Goal: Information Seeking & Learning: Check status

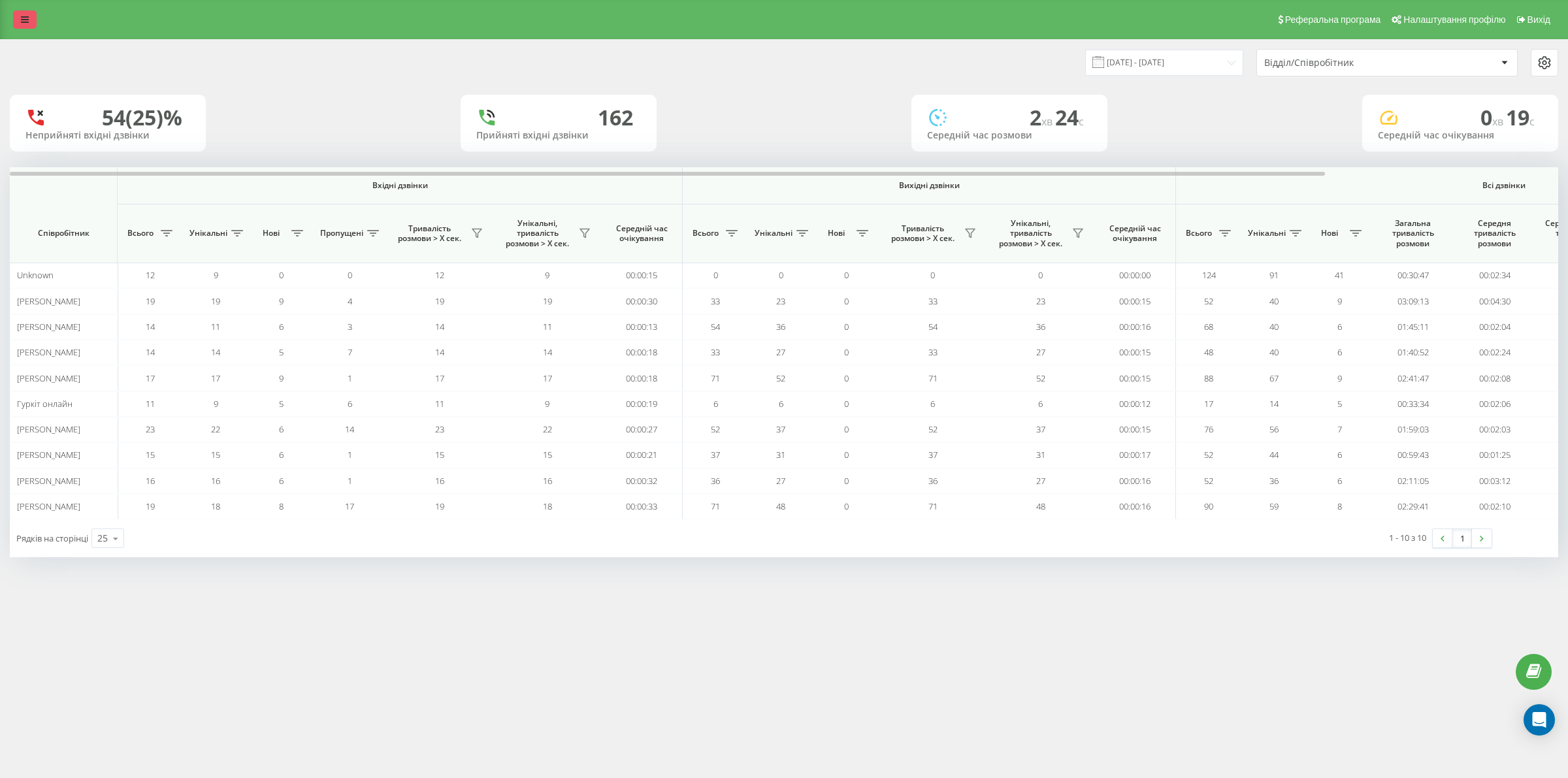
click at [20, 25] on link at bounding box center [25, 20] width 24 height 18
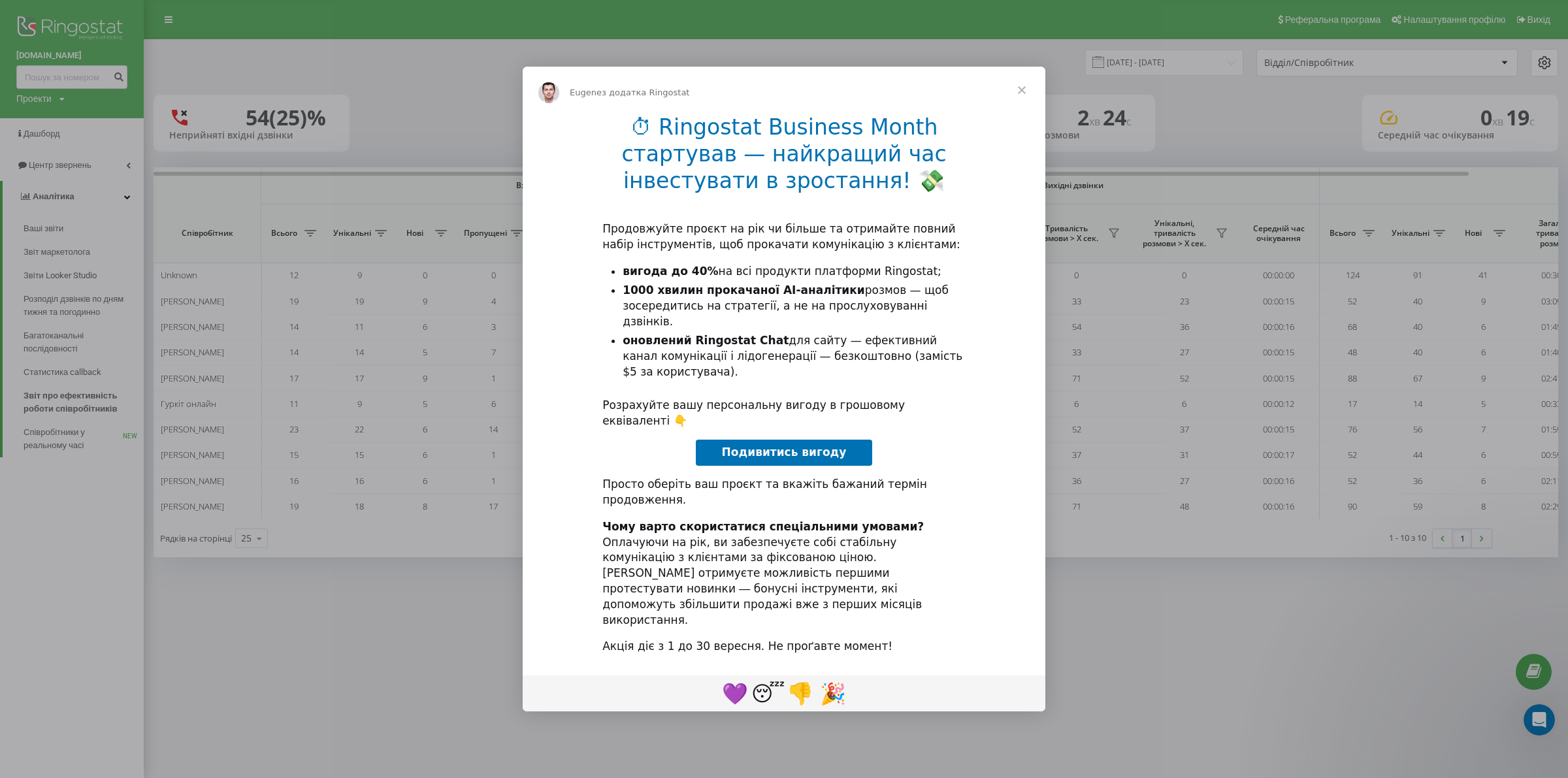
click at [1022, 113] on span "Закрити" at bounding box center [1021, 90] width 47 height 47
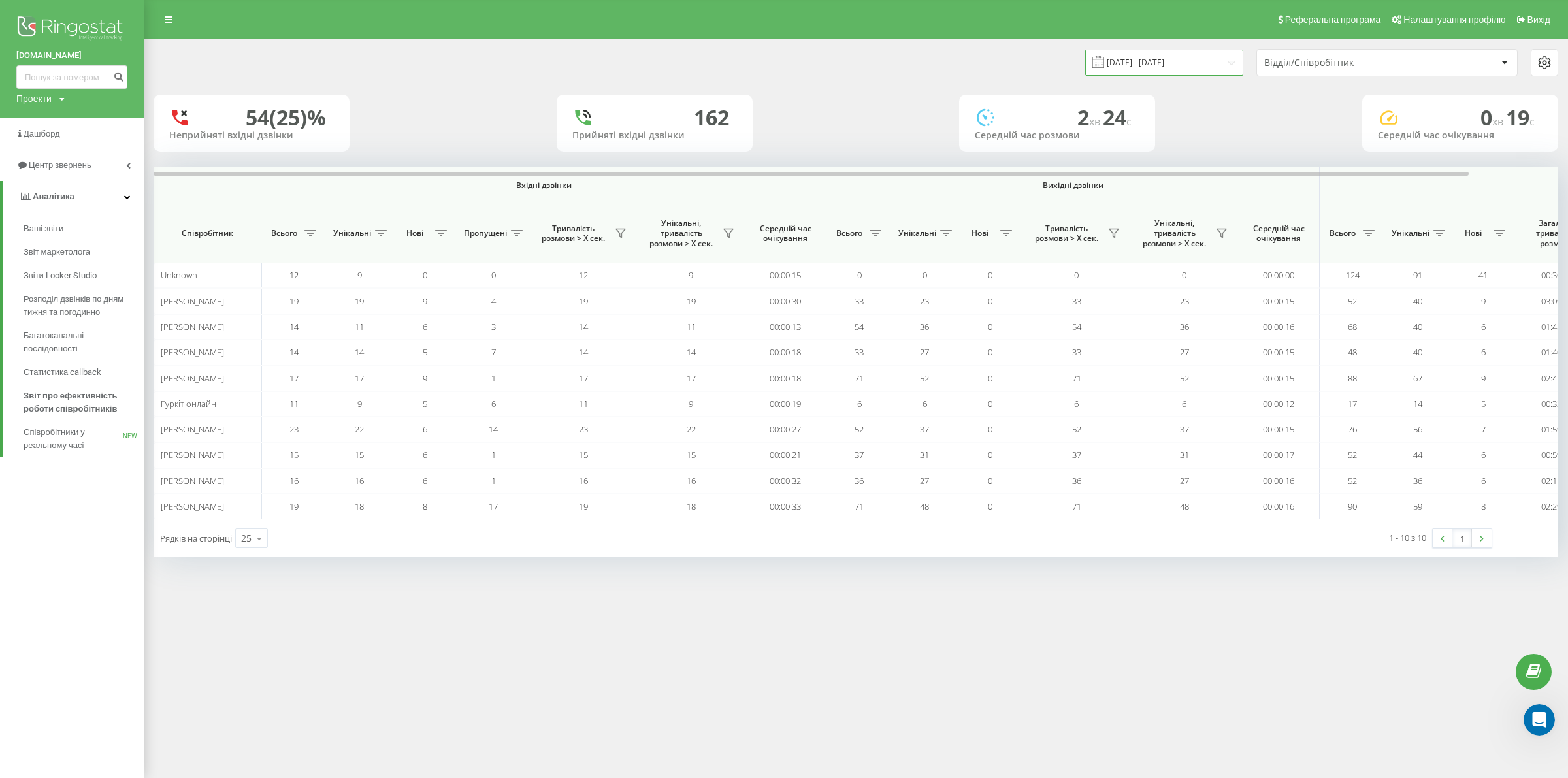
click at [1145, 65] on input "04.09.2025 - 04.09.2025" at bounding box center [1164, 62] width 158 height 25
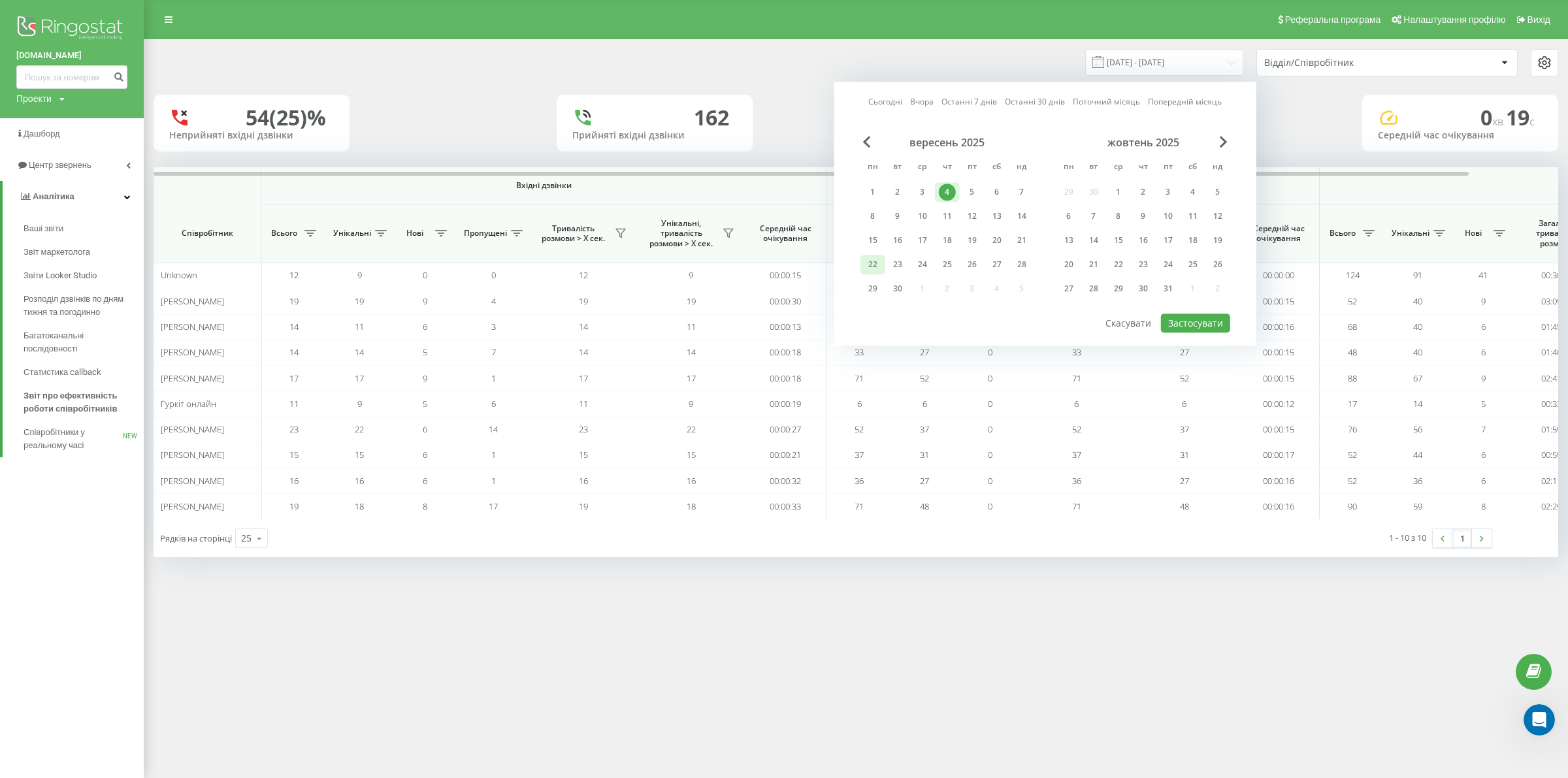
click at [871, 258] on div "22" at bounding box center [873, 264] width 17 height 17
drag, startPoint x: 871, startPoint y: 258, endPoint x: 1036, endPoint y: 369, distance: 198.9
click at [871, 258] on div "22" at bounding box center [873, 264] width 17 height 17
drag, startPoint x: 1199, startPoint y: 320, endPoint x: 1189, endPoint y: 332, distance: 15.6
click at [1198, 320] on button "Застосувати" at bounding box center [1195, 323] width 69 height 19
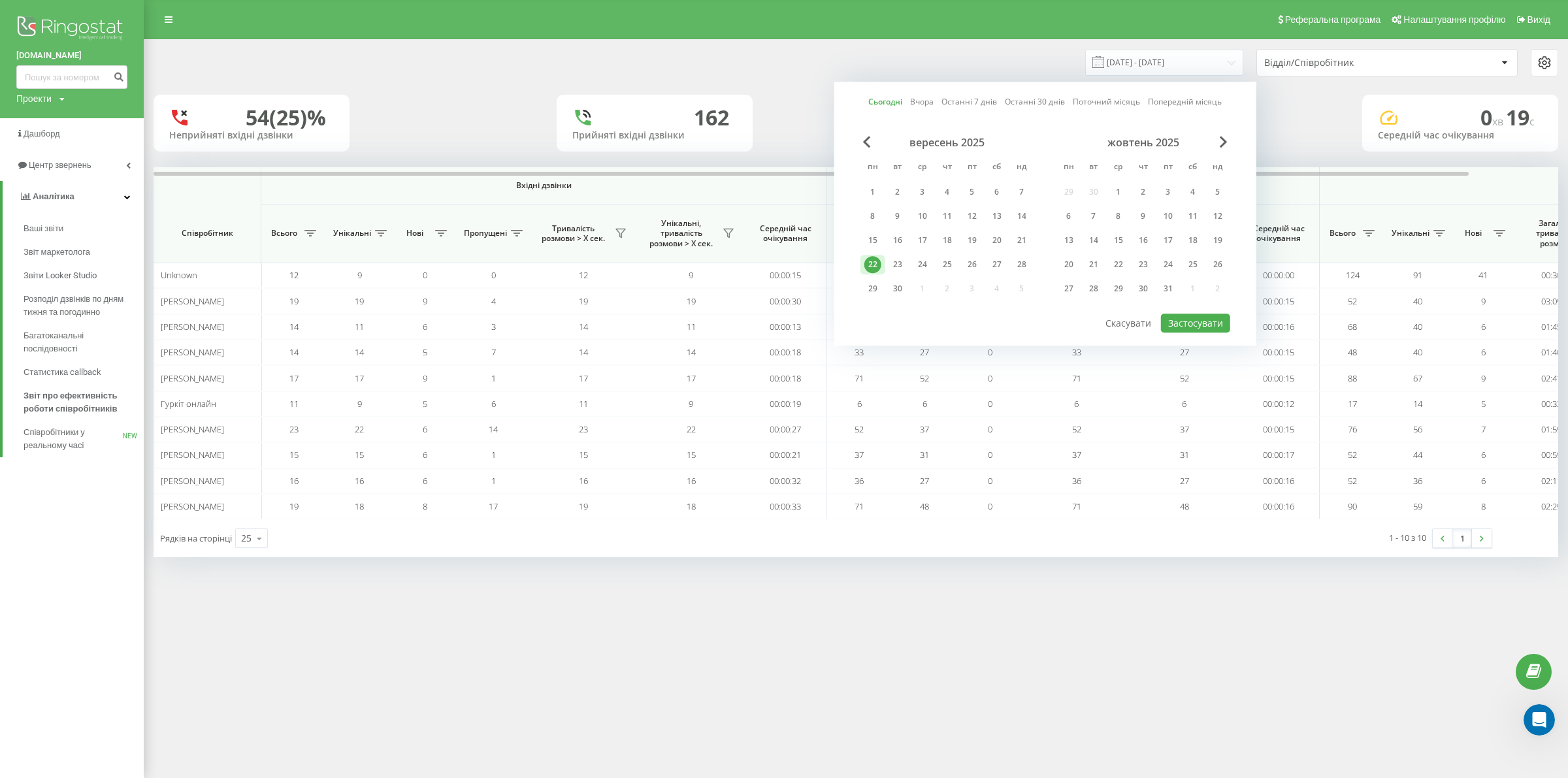
type input "22.09.2025 - 22.09.2025"
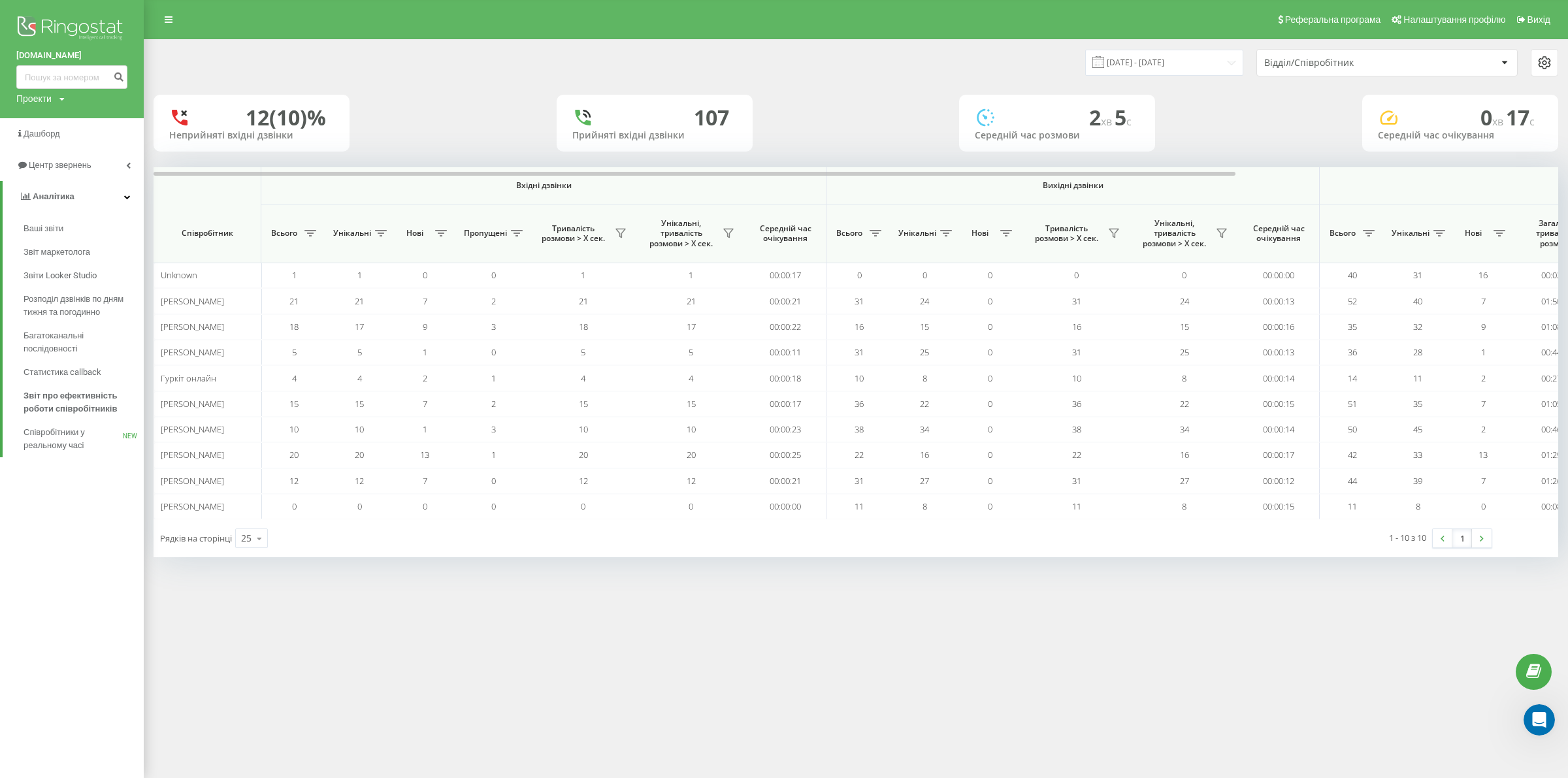
click at [167, 21] on icon at bounding box center [169, 20] width 8 height 9
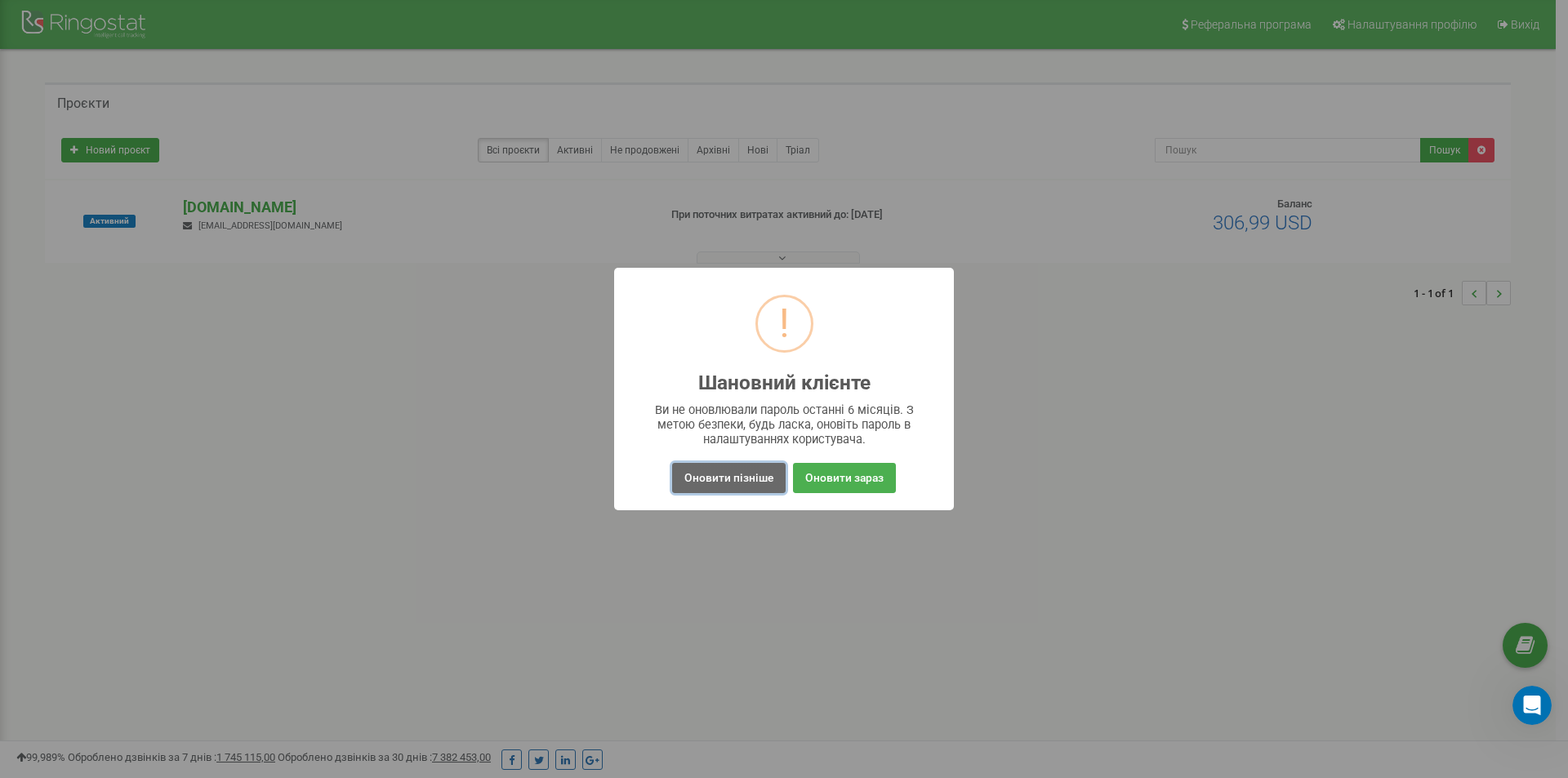
click at [736, 477] on button "Оновити пізніше" at bounding box center [728, 478] width 113 height 31
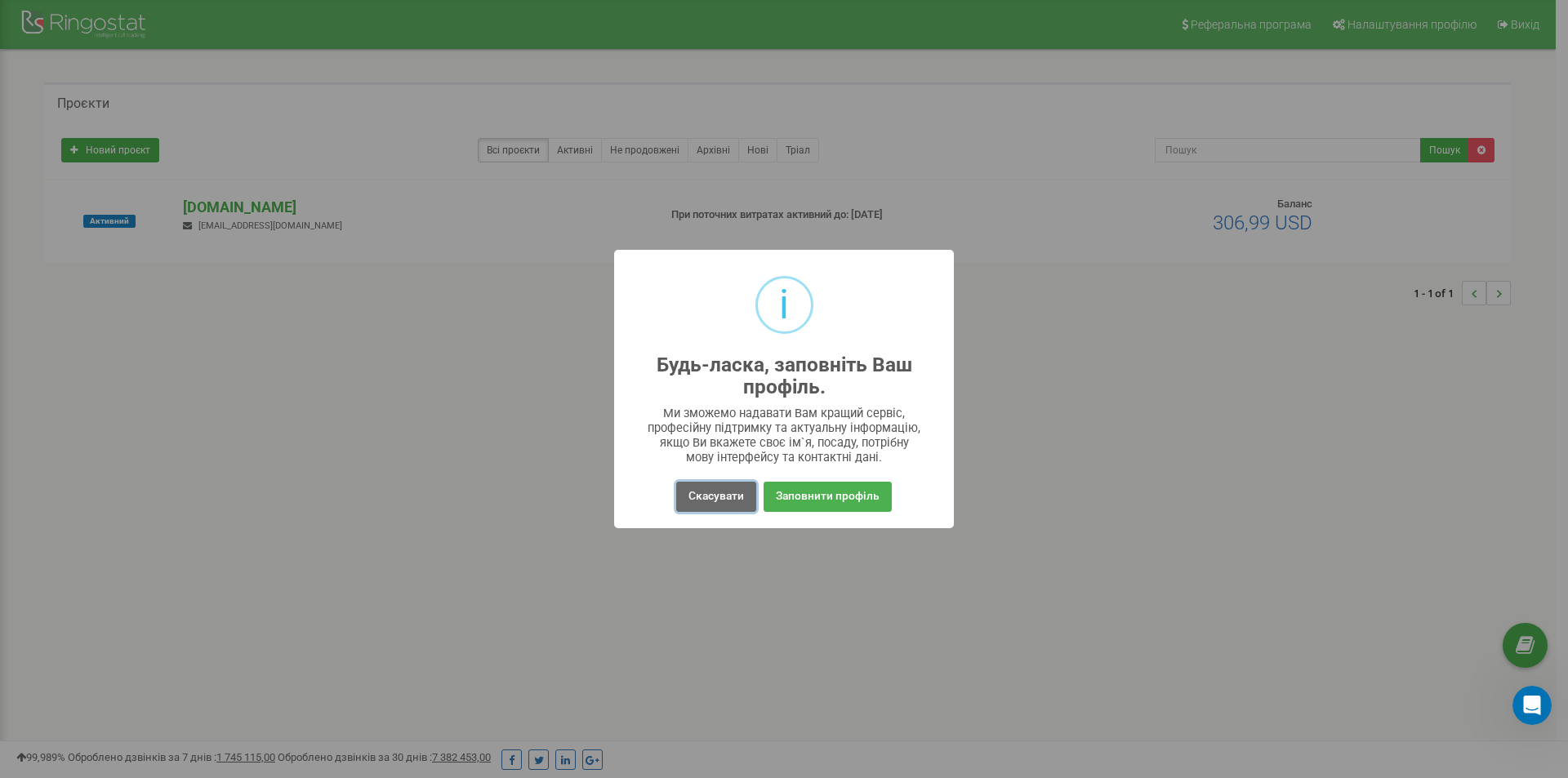
click at [722, 493] on button "Скасувати" at bounding box center [715, 497] width 80 height 31
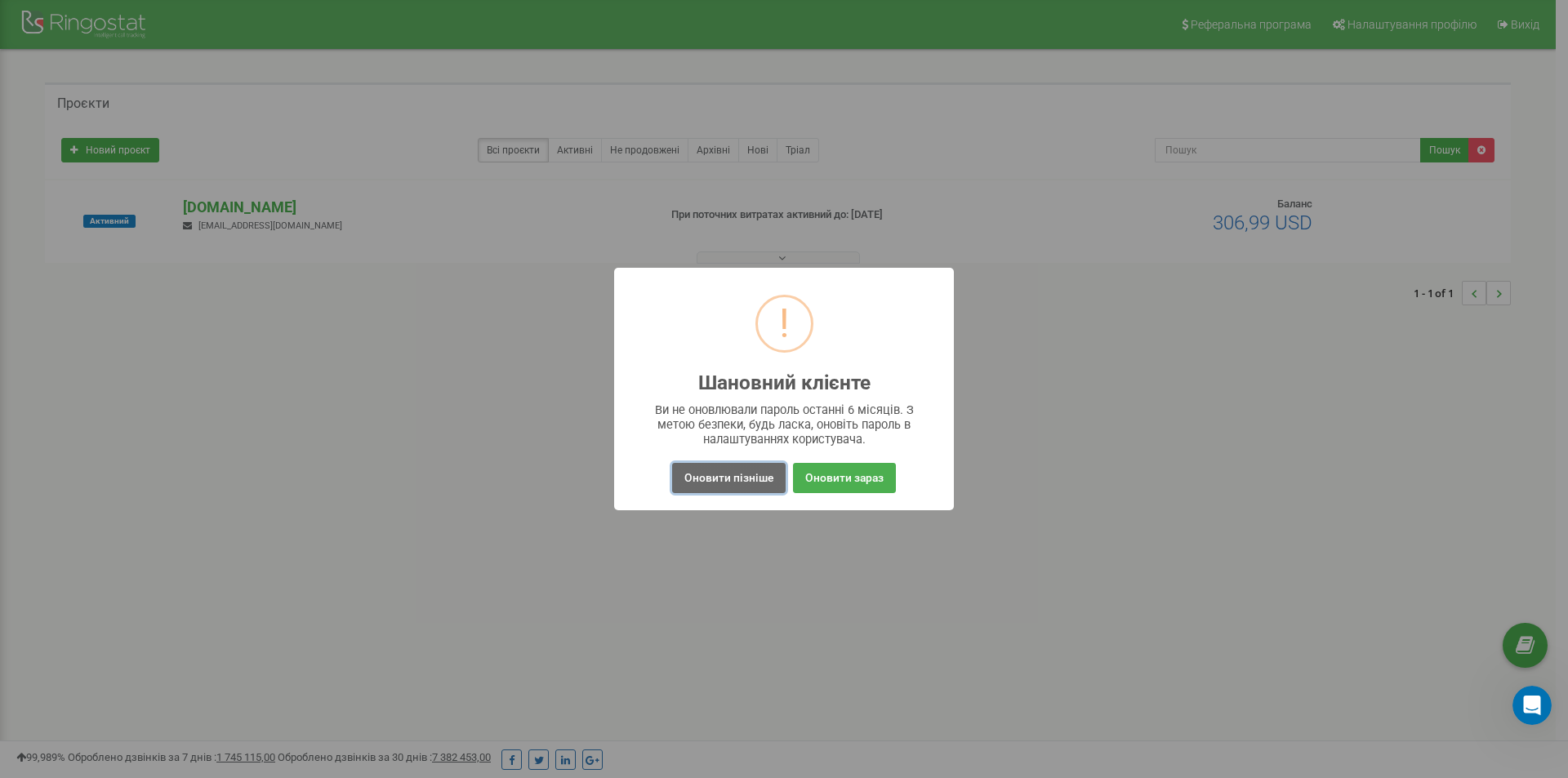
click at [729, 471] on button "Оновити пізніше" at bounding box center [728, 478] width 113 height 31
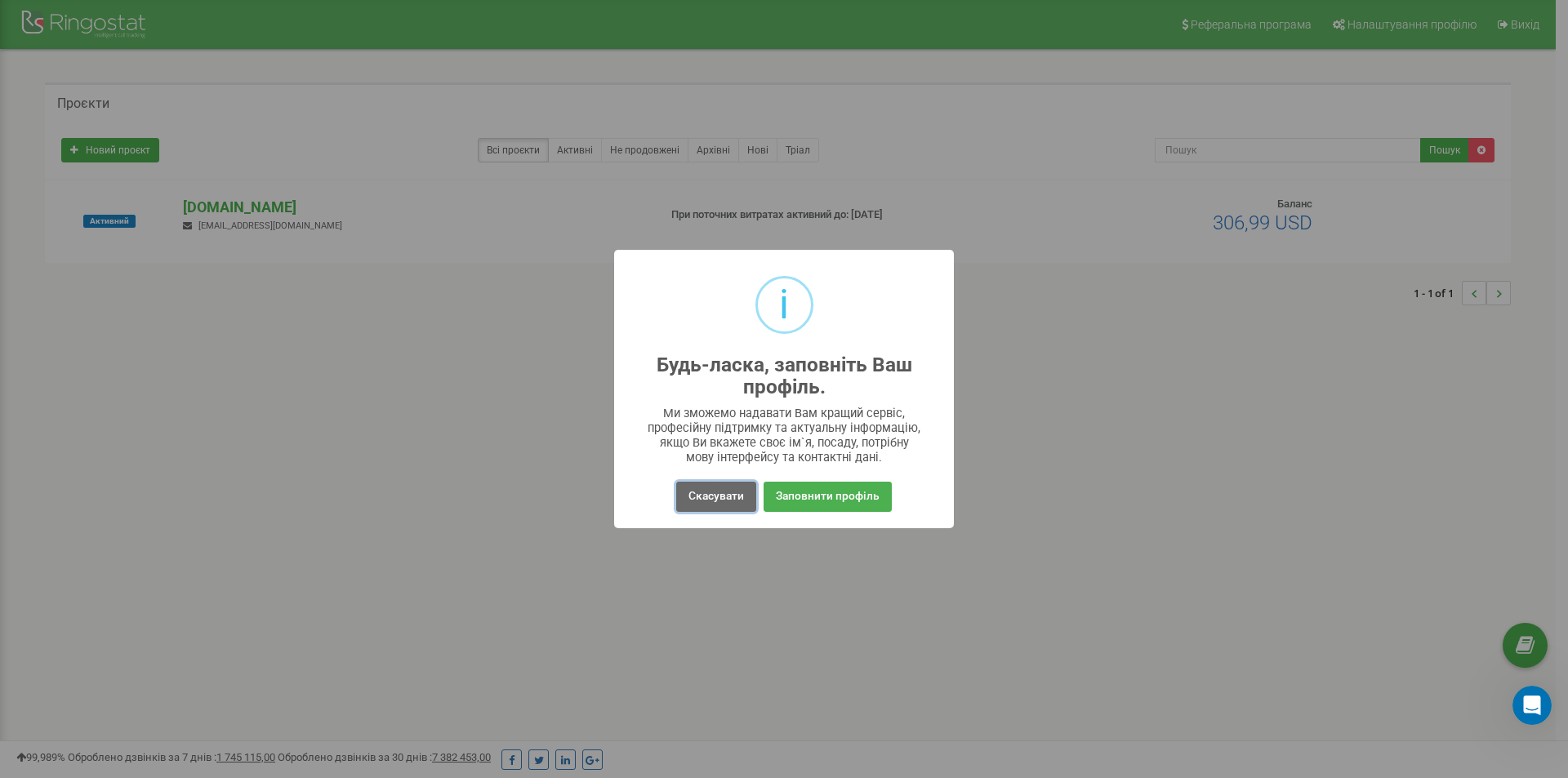
drag, startPoint x: 706, startPoint y: 492, endPoint x: 711, endPoint y: 513, distance: 21.6
click at [705, 492] on button "Скасувати" at bounding box center [715, 497] width 80 height 31
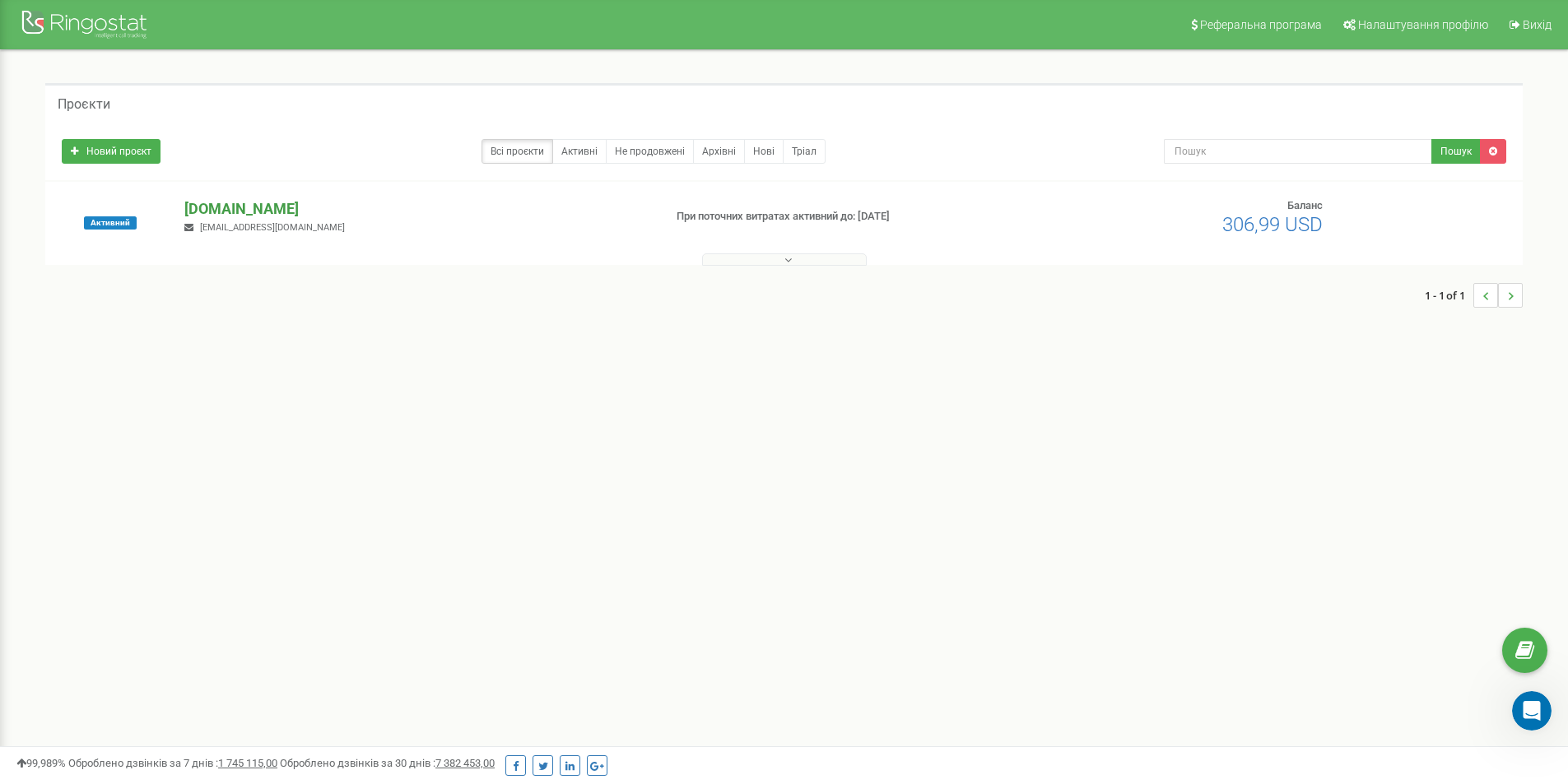
click at [242, 211] on p "[DOMAIN_NAME]" at bounding box center [416, 209] width 465 height 21
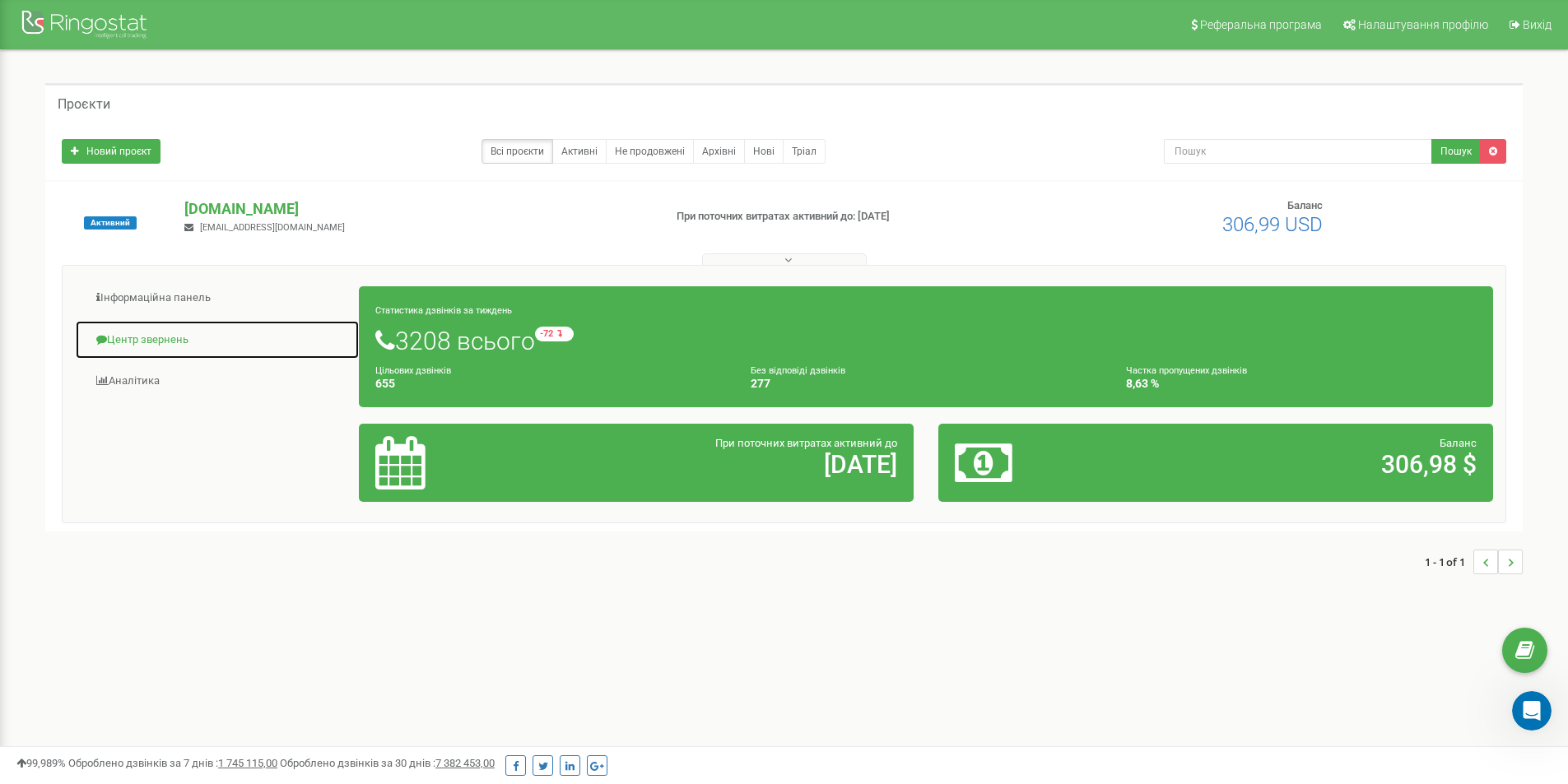
click at [158, 333] on link "Центр звернень" at bounding box center [217, 340] width 285 height 41
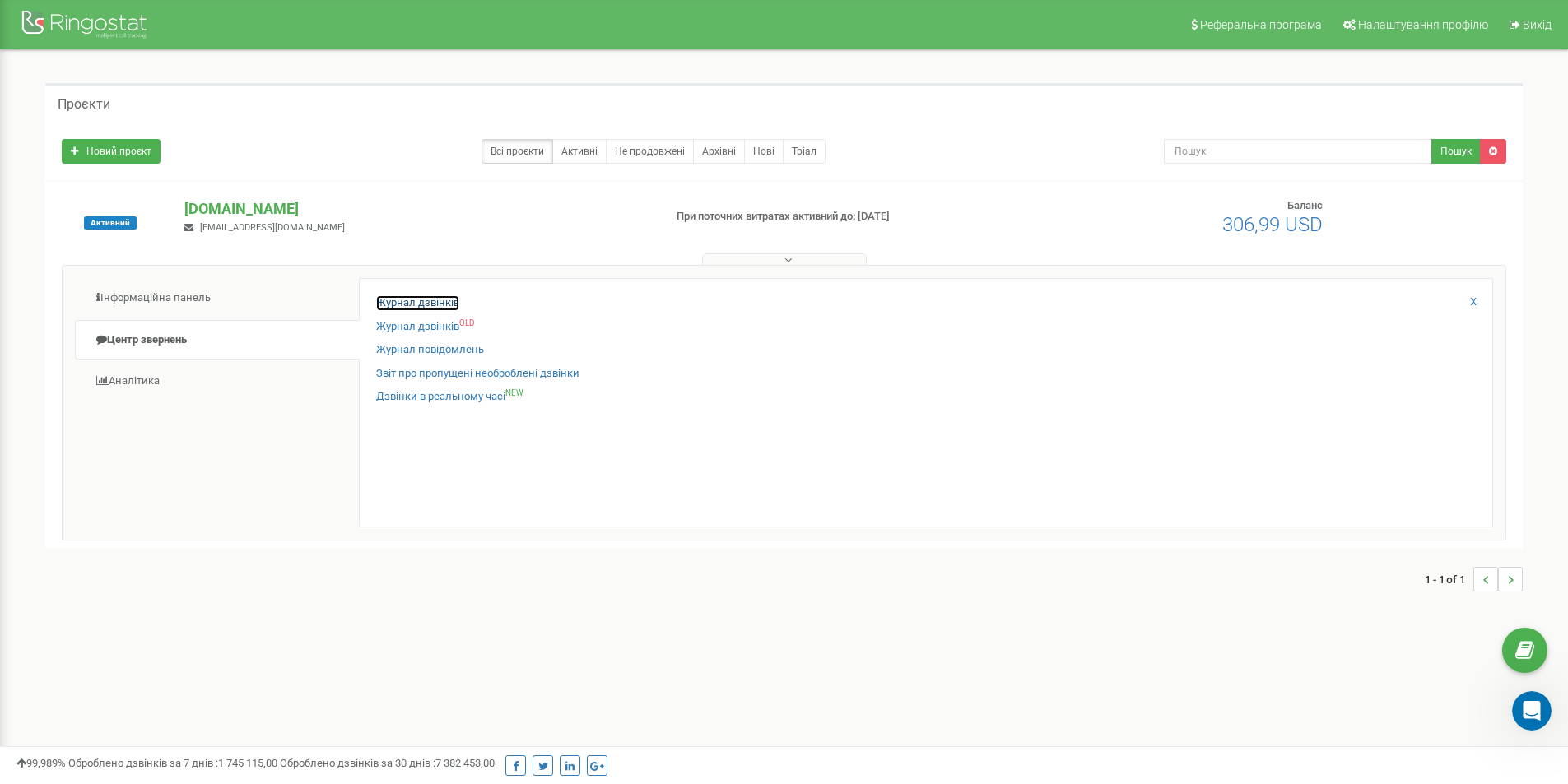
click at [398, 297] on link "Журнал дзвінків" at bounding box center [417, 303] width 83 height 15
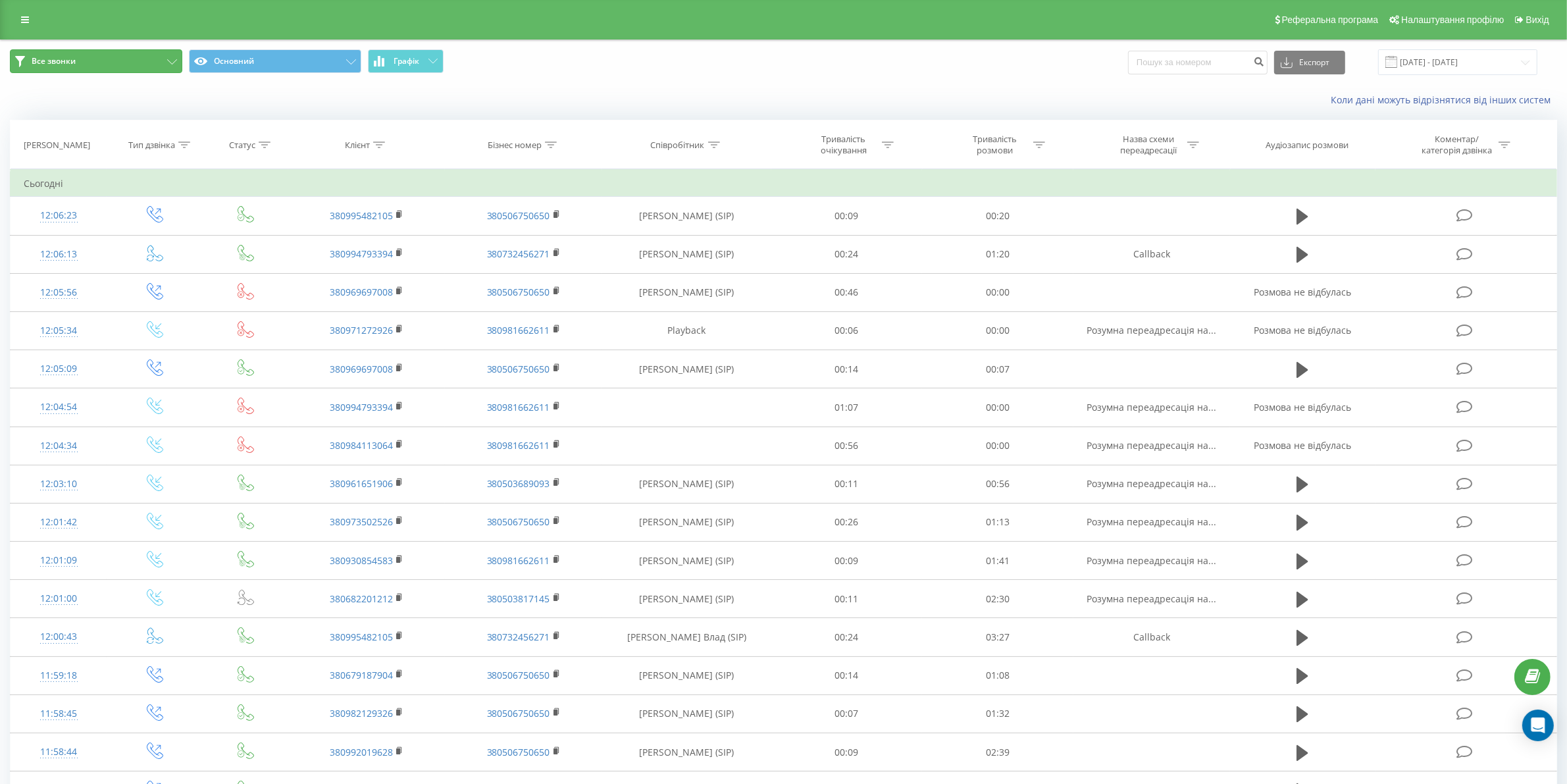
click at [21, 56] on icon at bounding box center [20, 61] width 10 height 11
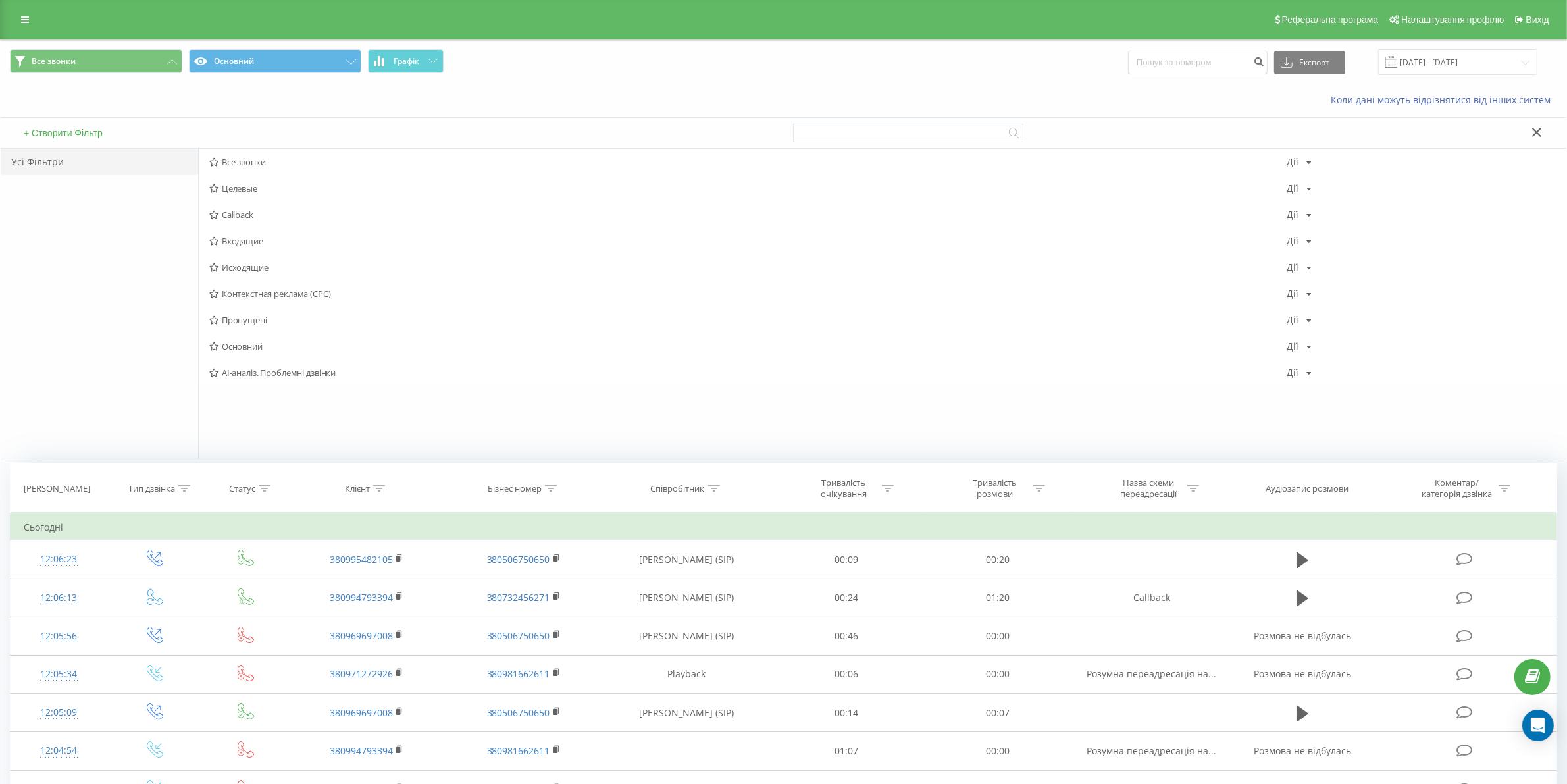
click at [411, 38] on div "Реферальна програма Налаштування профілю Вихід" at bounding box center [784, 19] width 1567 height 39
click at [474, 66] on span "Все звонки Основний Графік" at bounding box center [392, 62] width 764 height 25
click at [165, 64] on button "Все звонки" at bounding box center [96, 61] width 172 height 24
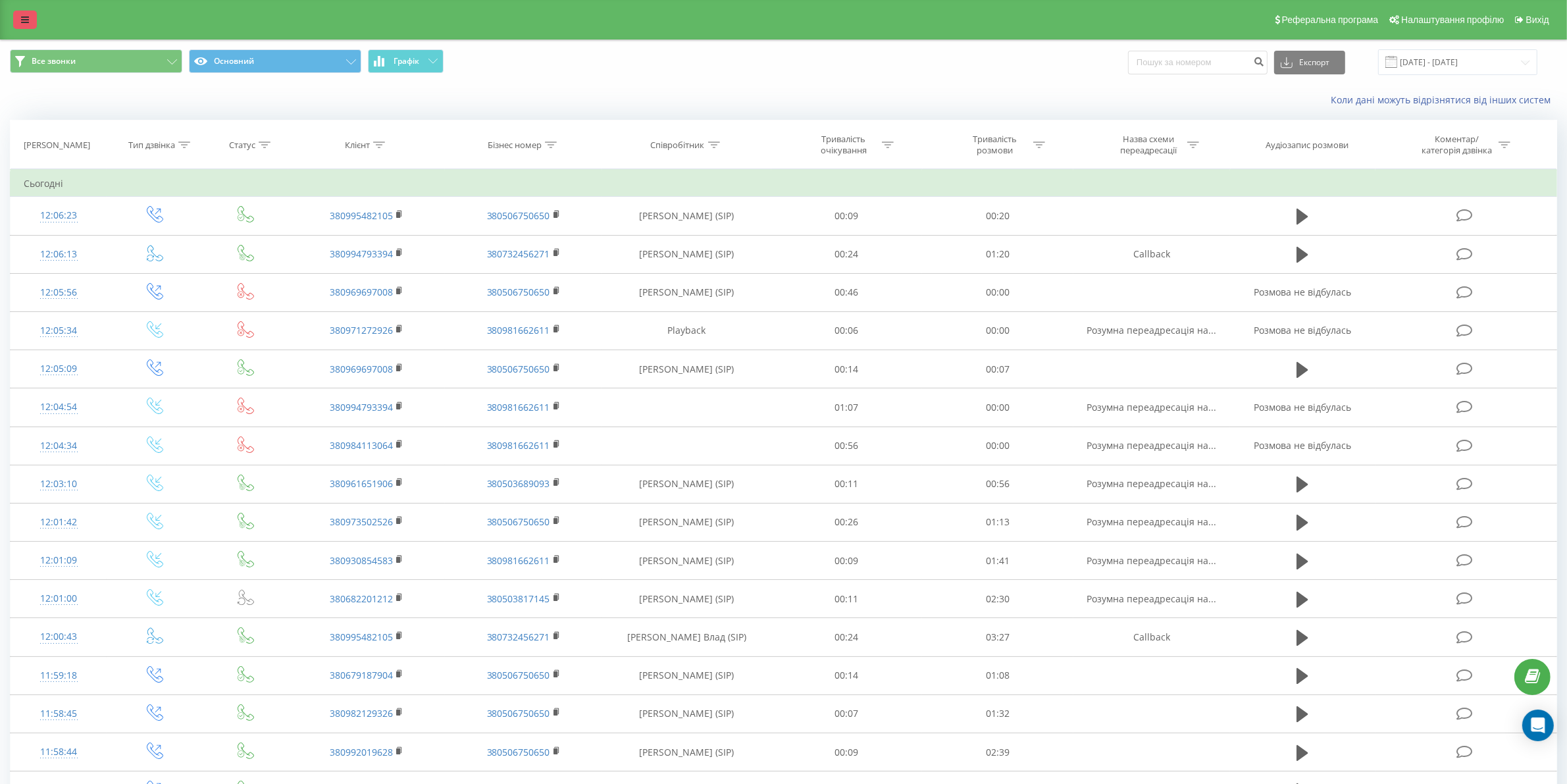
click at [25, 17] on icon at bounding box center [25, 20] width 8 height 9
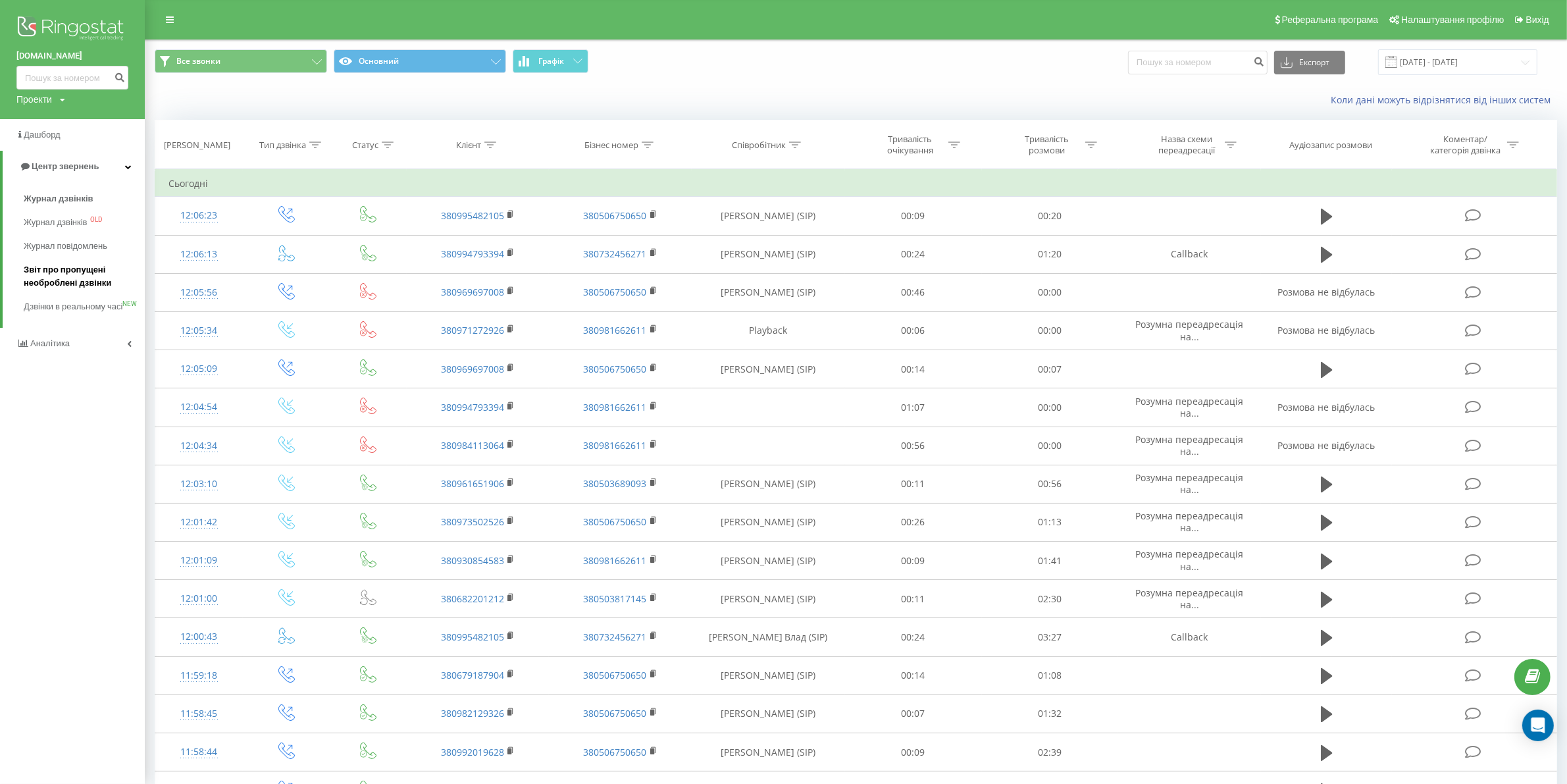
click at [83, 280] on span "Звіт про пропущені необроблені дзвінки" at bounding box center [81, 277] width 114 height 26
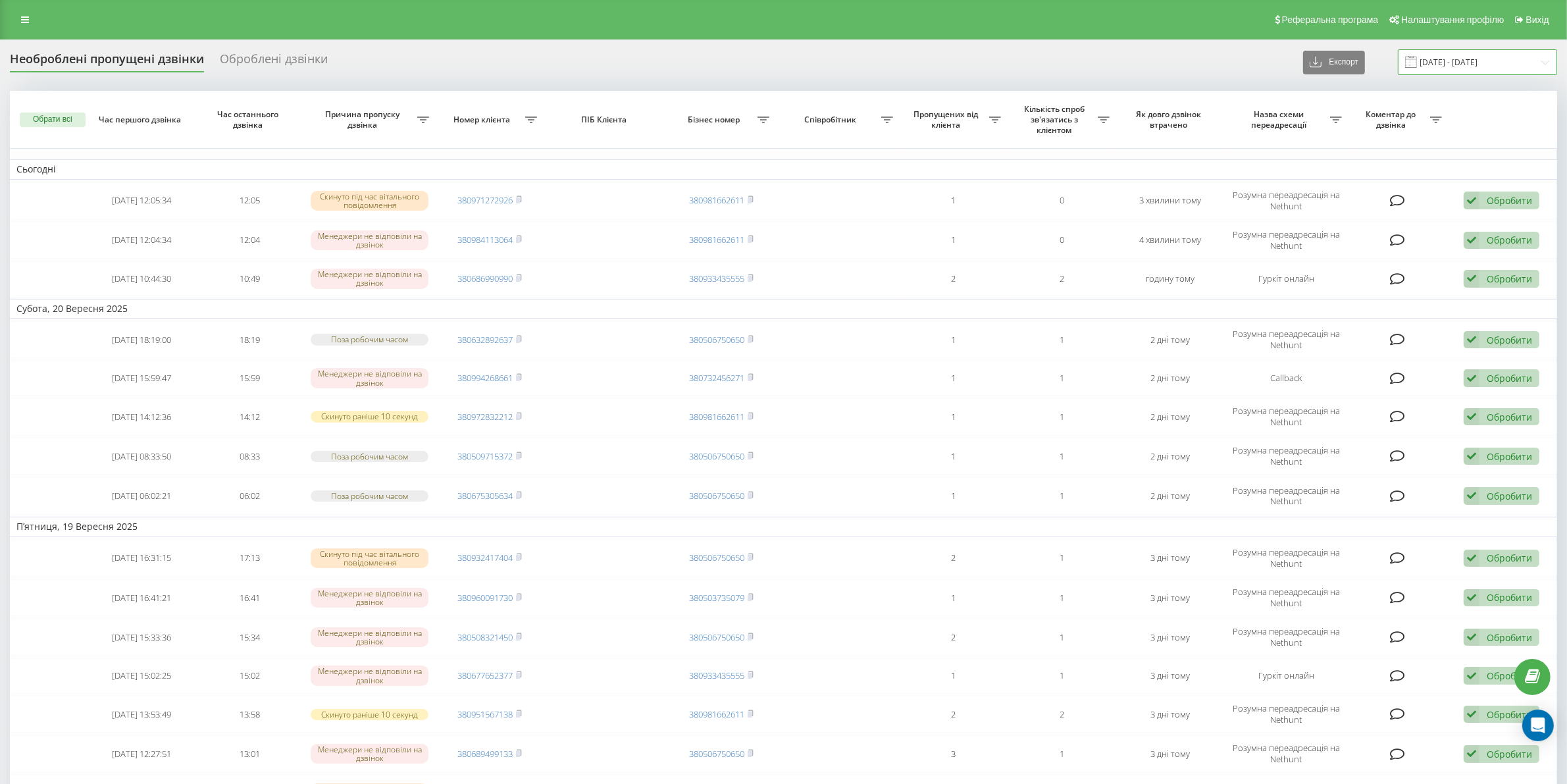
click at [1478, 69] on input "[DATE] - [DATE]" at bounding box center [1478, 62] width 159 height 25
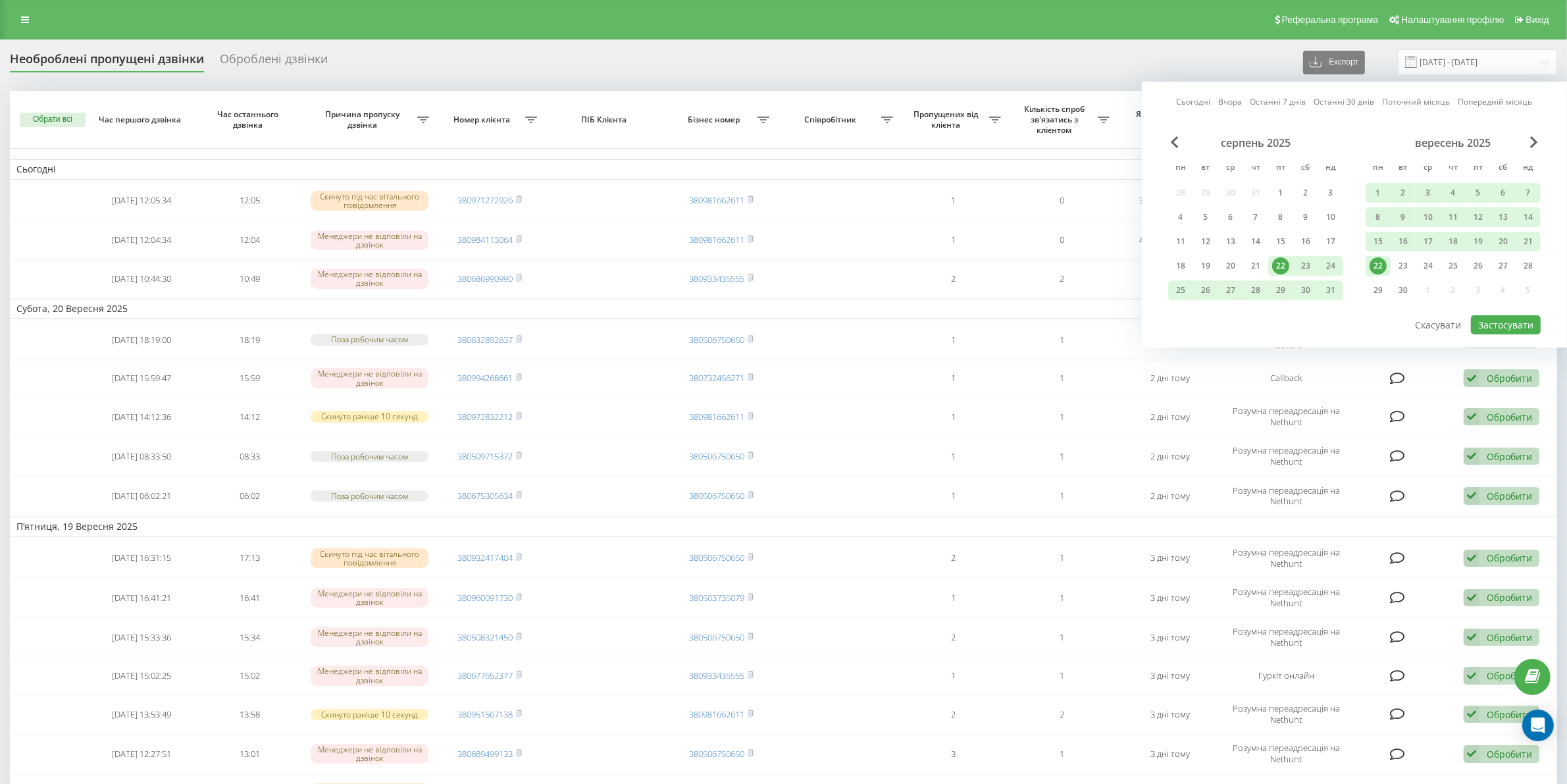
click at [1376, 267] on div "22" at bounding box center [1378, 266] width 17 height 17
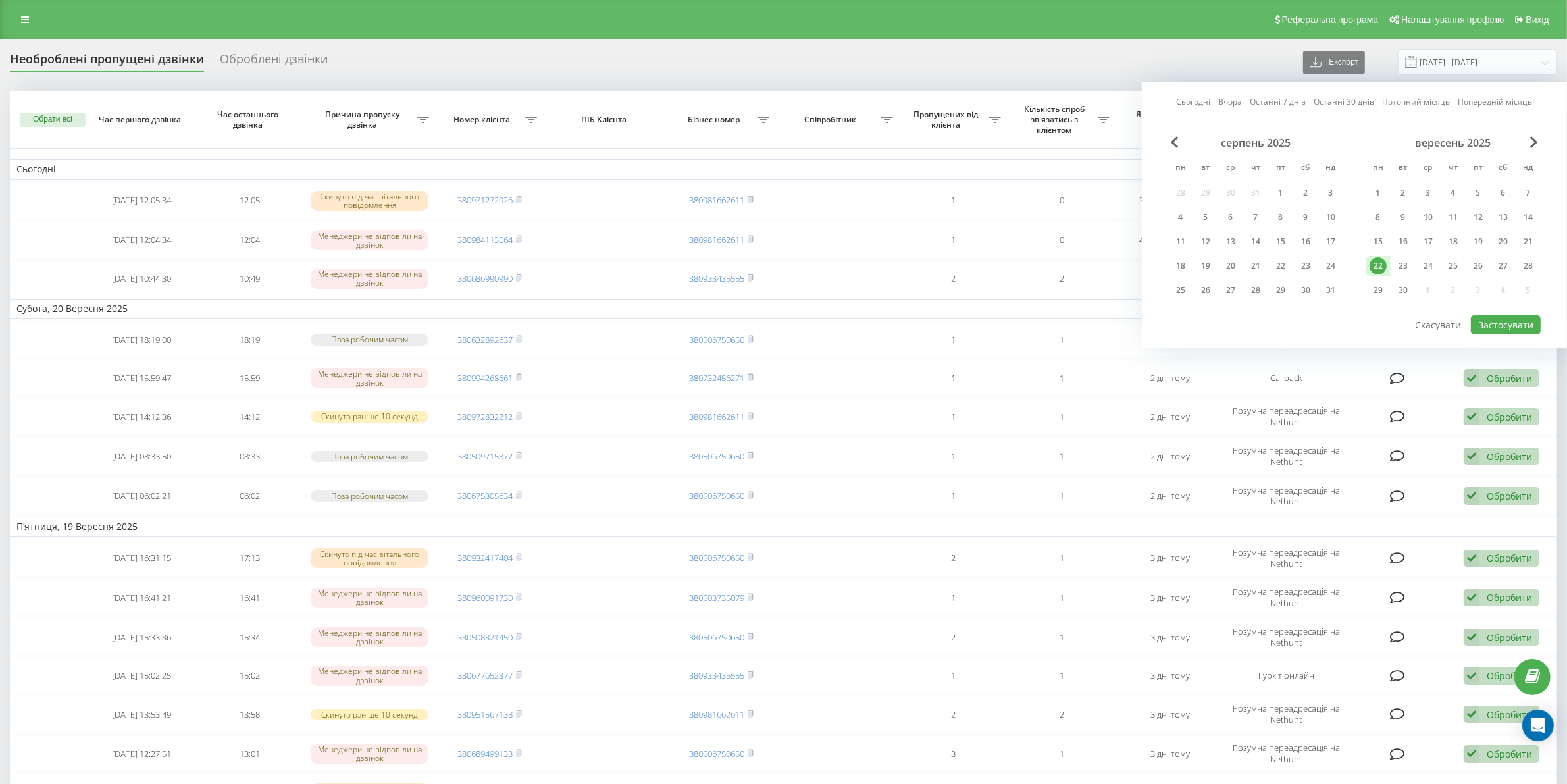
click at [1376, 267] on div "22" at bounding box center [1378, 266] width 17 height 17
click at [1512, 324] on button "Застосувати" at bounding box center [1506, 324] width 70 height 19
type input "22.09.2025 - 22.09.2025"
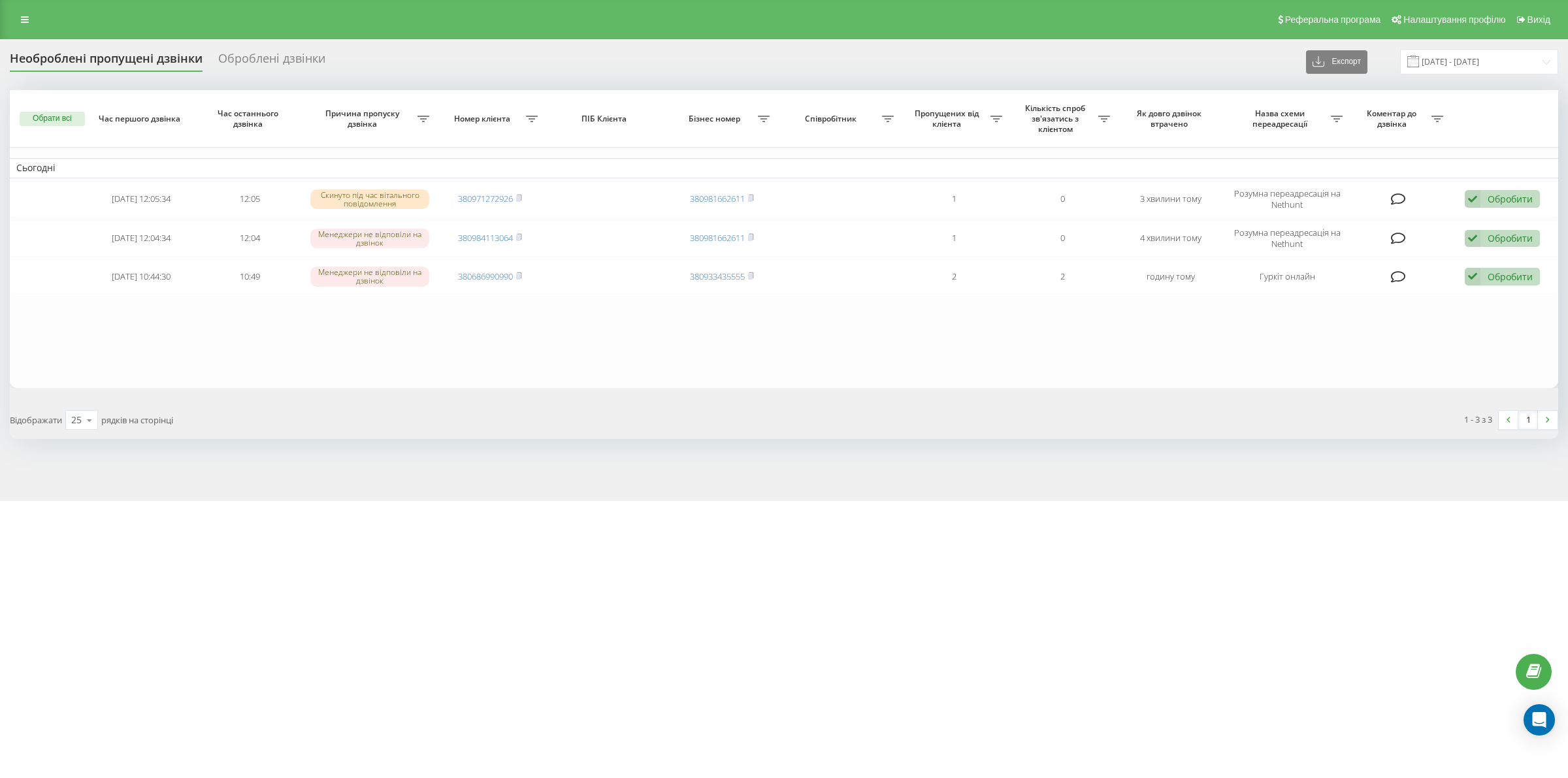
click at [651, 770] on div "motoblok.biz Проекти motoblok.biz Дашборд Центр звернень Журнал дзвінків Журнал…" at bounding box center [784, 389] width 1568 height 778
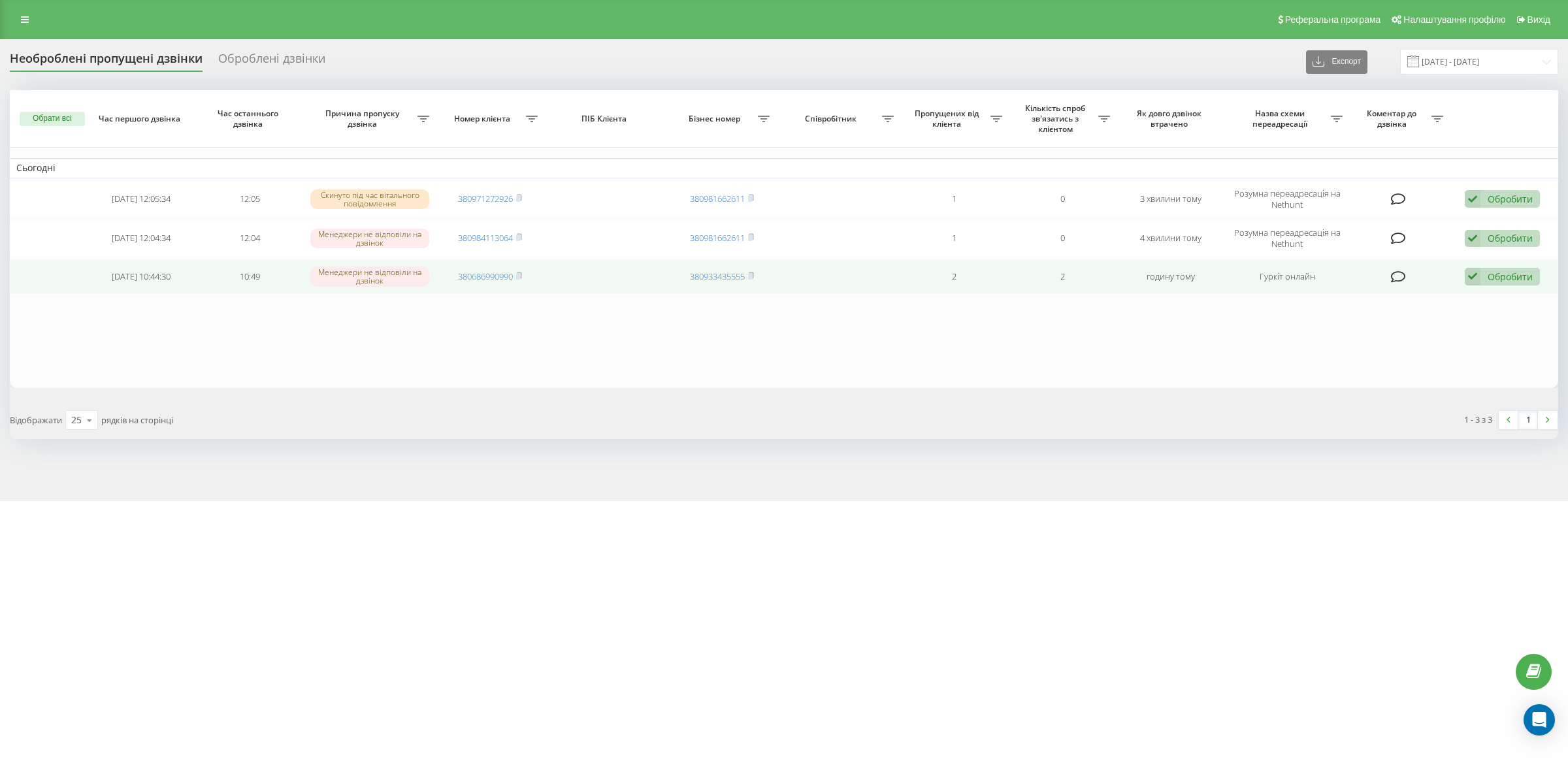
click at [380, 278] on div "Менеджери не відповіли на дзвінок" at bounding box center [370, 277] width 118 height 20
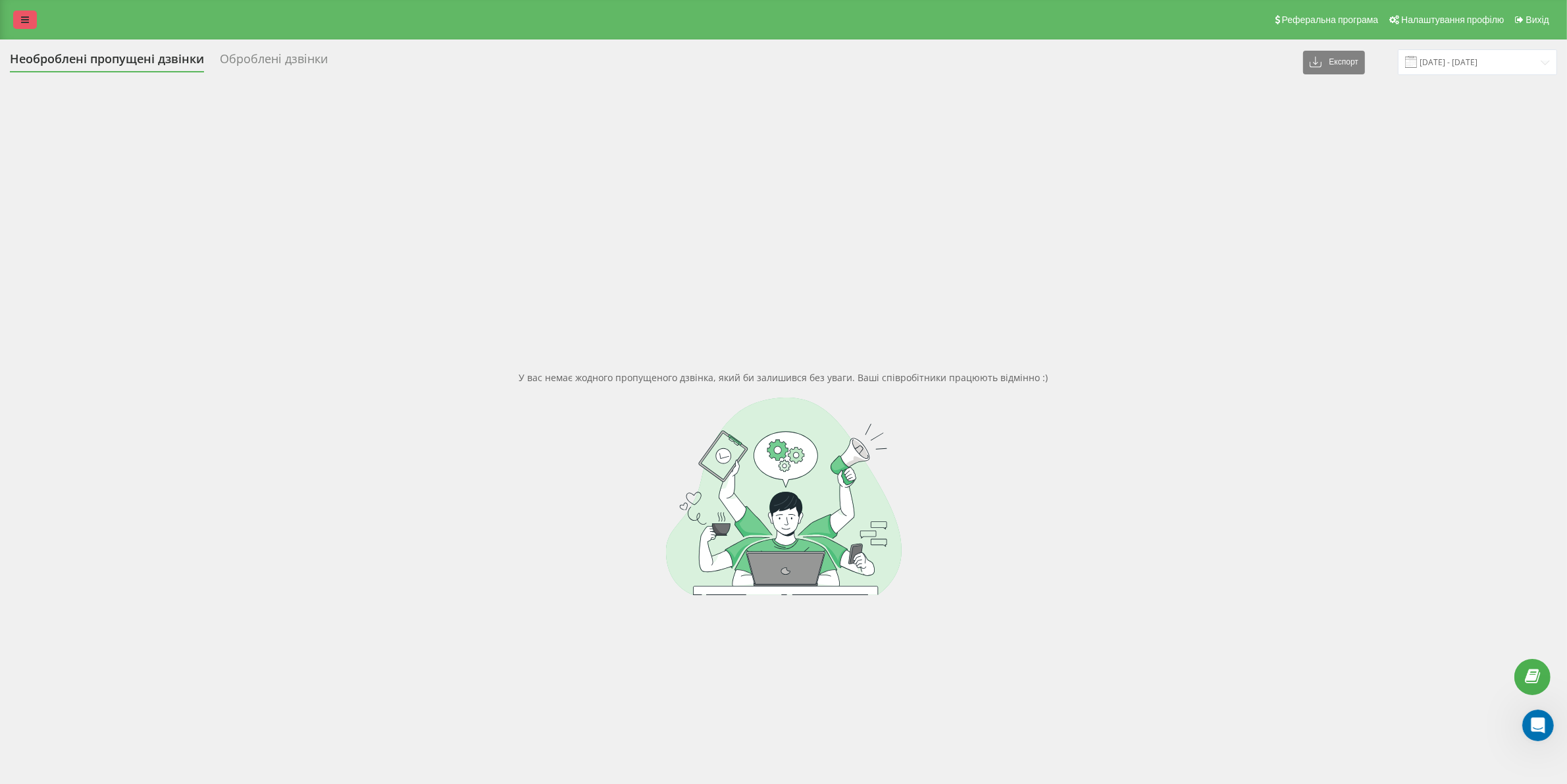
click at [23, 15] on icon at bounding box center [25, 20] width 8 height 9
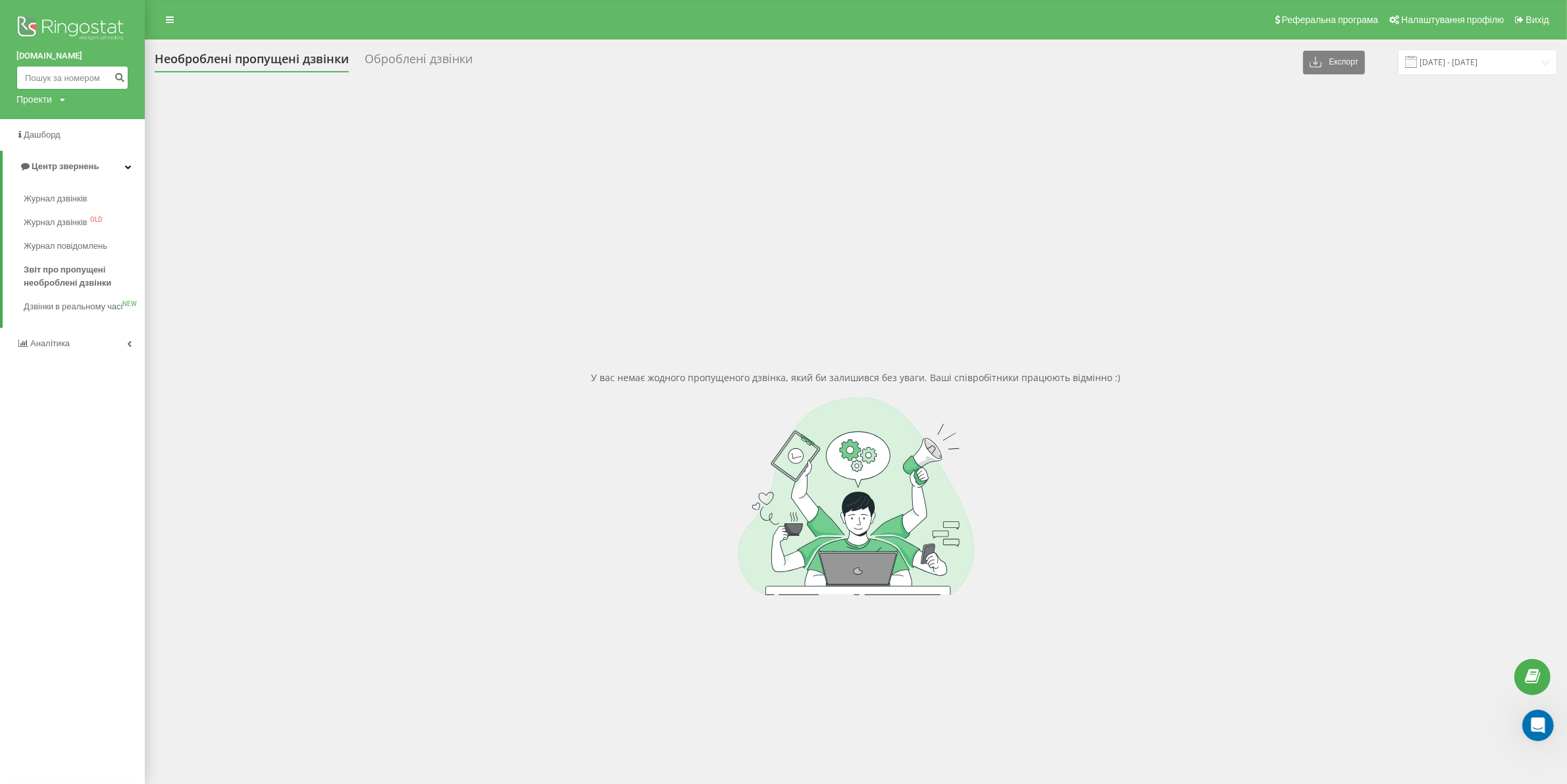
click at [64, 76] on input at bounding box center [72, 77] width 112 height 24
paste input "0997051379"
type input "0997051379"
click at [117, 83] on button "submit" at bounding box center [119, 77] width 18 height 24
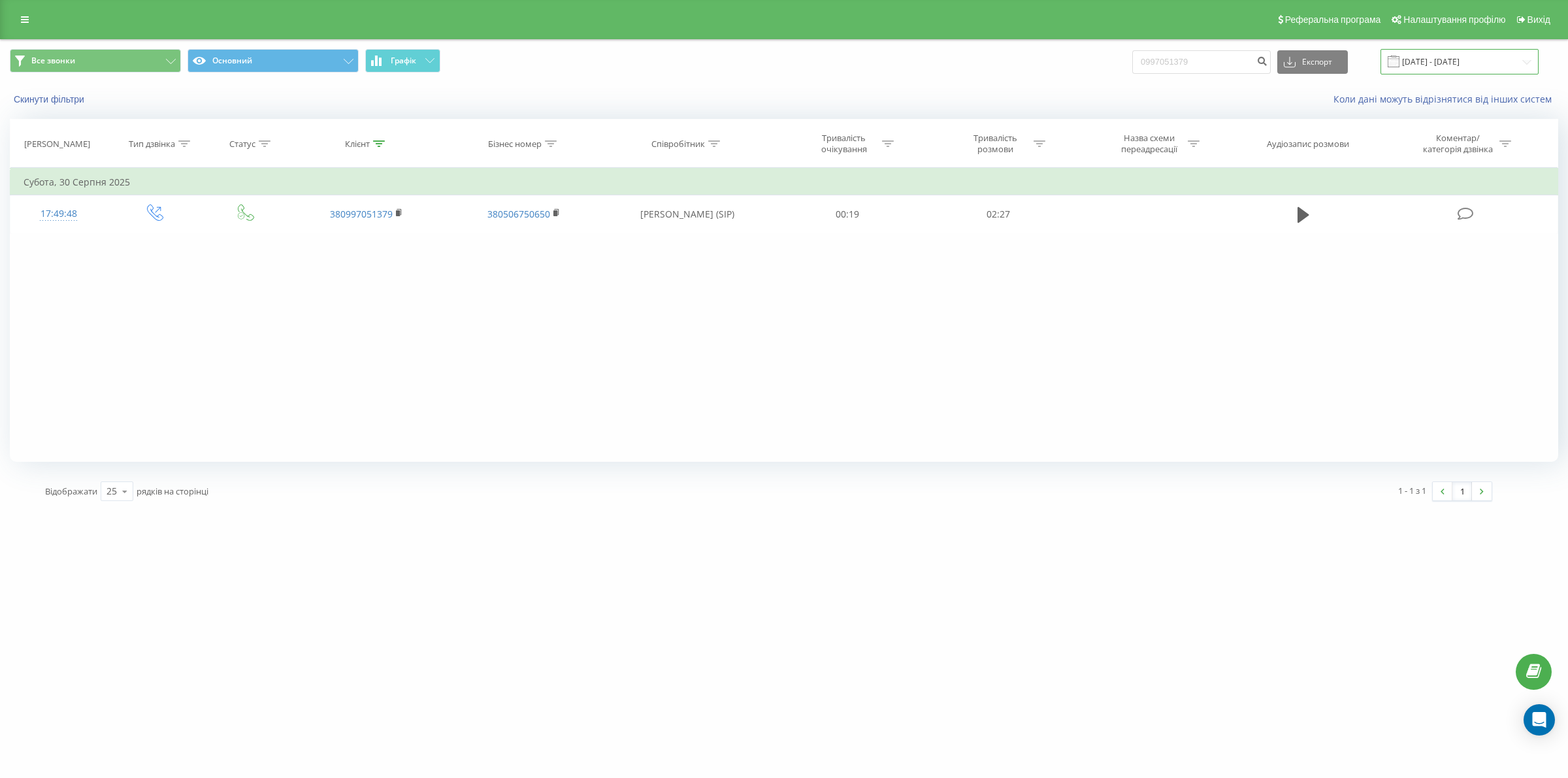
click at [1457, 54] on input "[DATE] - [DATE]" at bounding box center [1459, 61] width 158 height 25
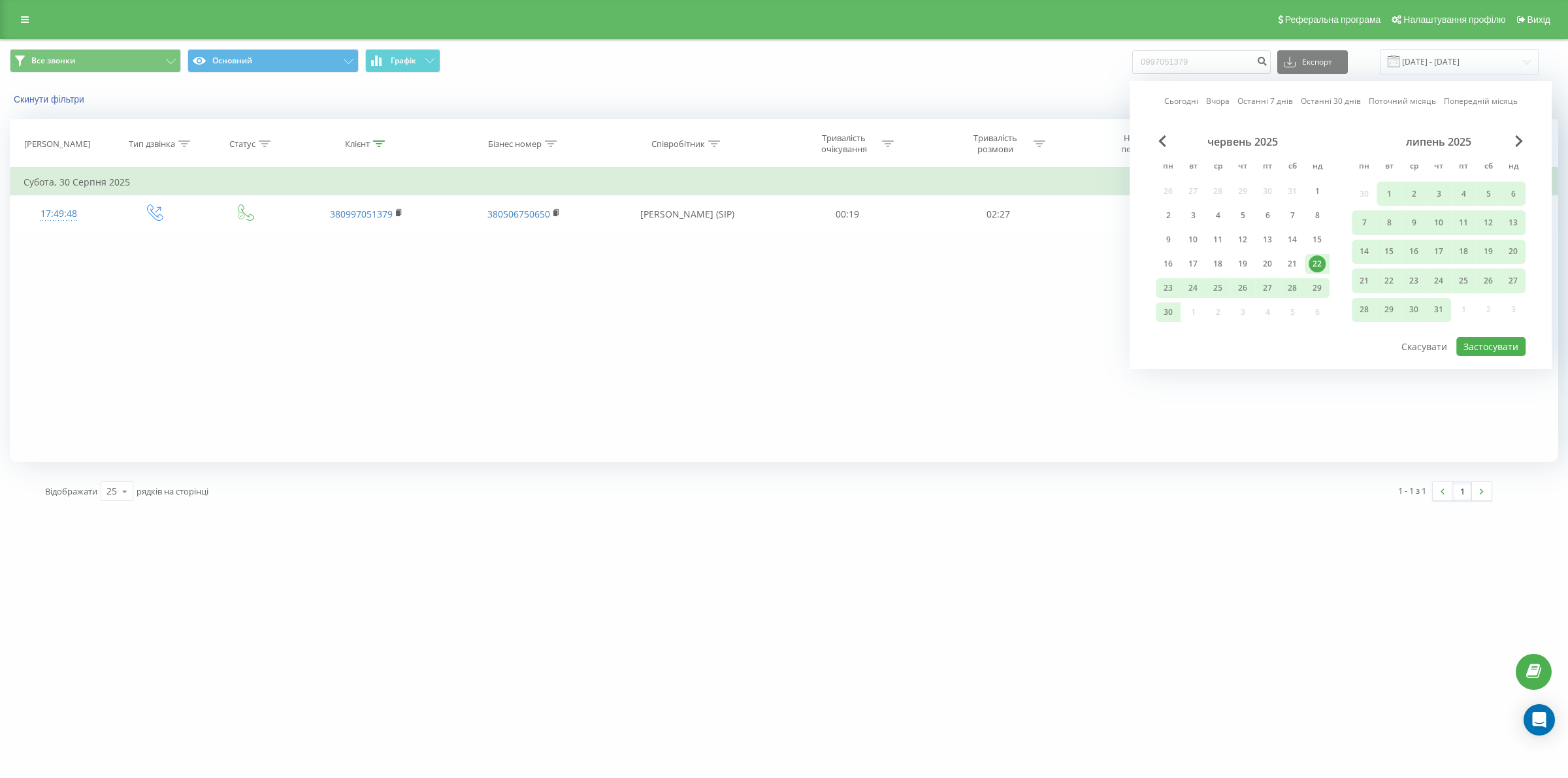
click at [1101, 501] on div "1 - 1 з 1 1" at bounding box center [1136, 491] width 733 height 38
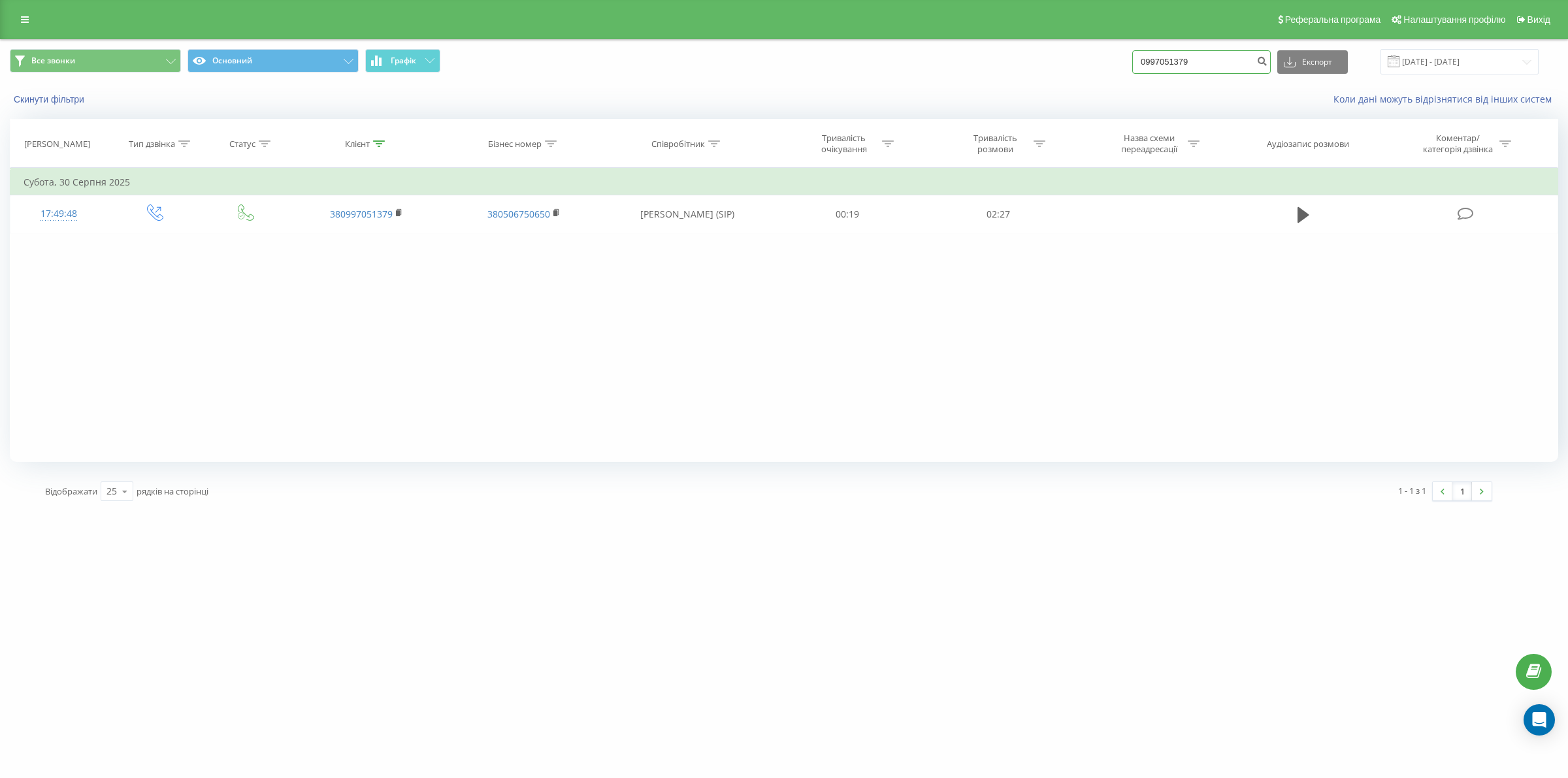
drag, startPoint x: 1203, startPoint y: 62, endPoint x: 1066, endPoint y: 60, distance: 137.0
click at [1066, 60] on div "Все звонки Основний Графік 0997051379 Експорт .csv .xls .xlsx 22.06.2025 - 22.0…" at bounding box center [784, 61] width 1548 height 25
paste input "554633"
type input "0995546339"
click at [1267, 61] on icon "submit" at bounding box center [1261, 59] width 11 height 8
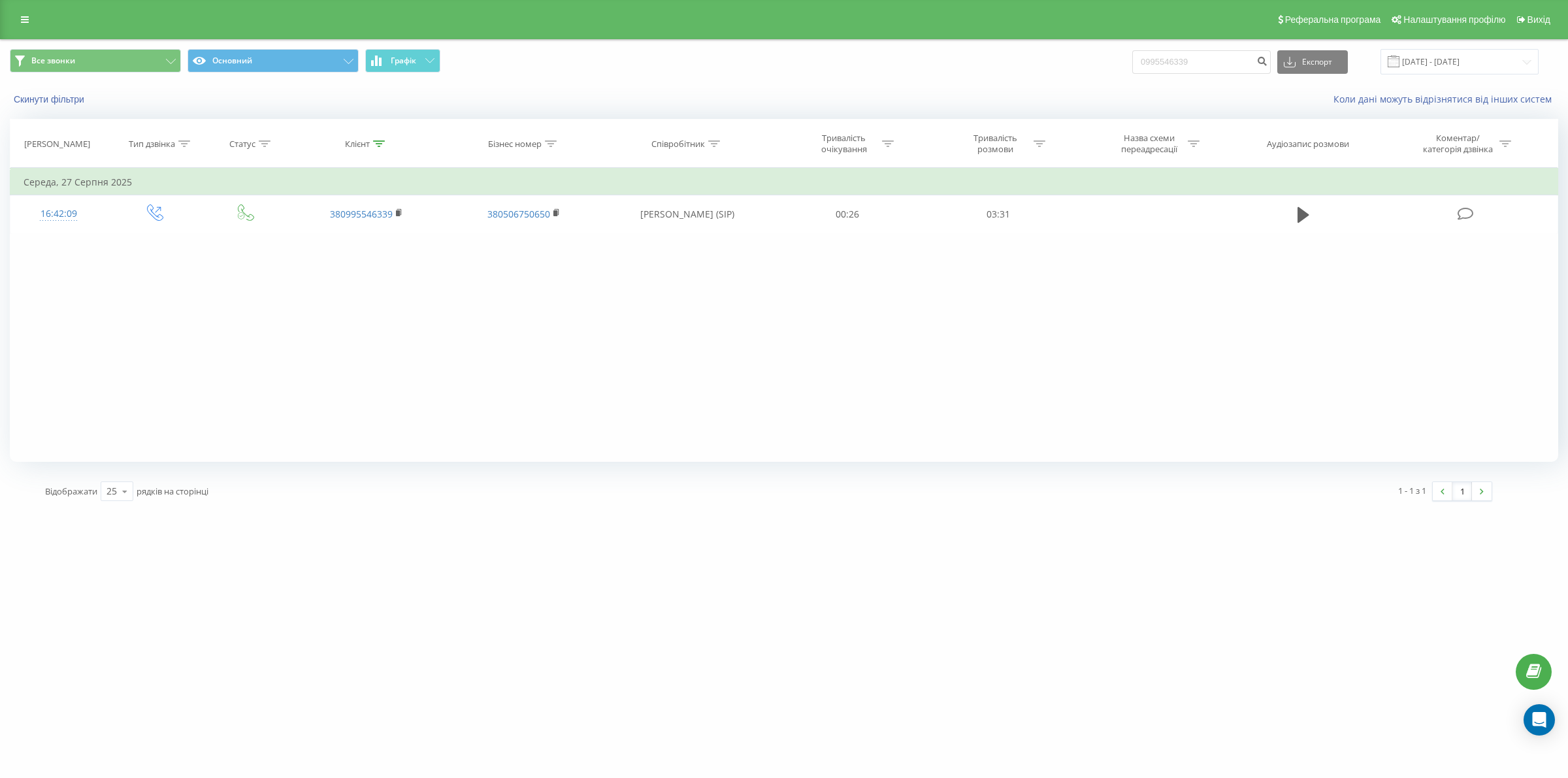
click at [804, 734] on div "motoblok.biz 0995546339 Проекти motoblok.biz Дашборд Центр звернень Журнал дзві…" at bounding box center [784, 389] width 1568 height 778
drag, startPoint x: 1219, startPoint y: 64, endPoint x: 1119, endPoint y: 60, distance: 100.1
click at [1071, 60] on div "Все звонки Основний Графік 0995546339 Експорт .csv .xls .xlsx 22.06.2025 - 22.0…" at bounding box center [784, 61] width 1548 height 25
paste input "7380909"
type input "0973809099"
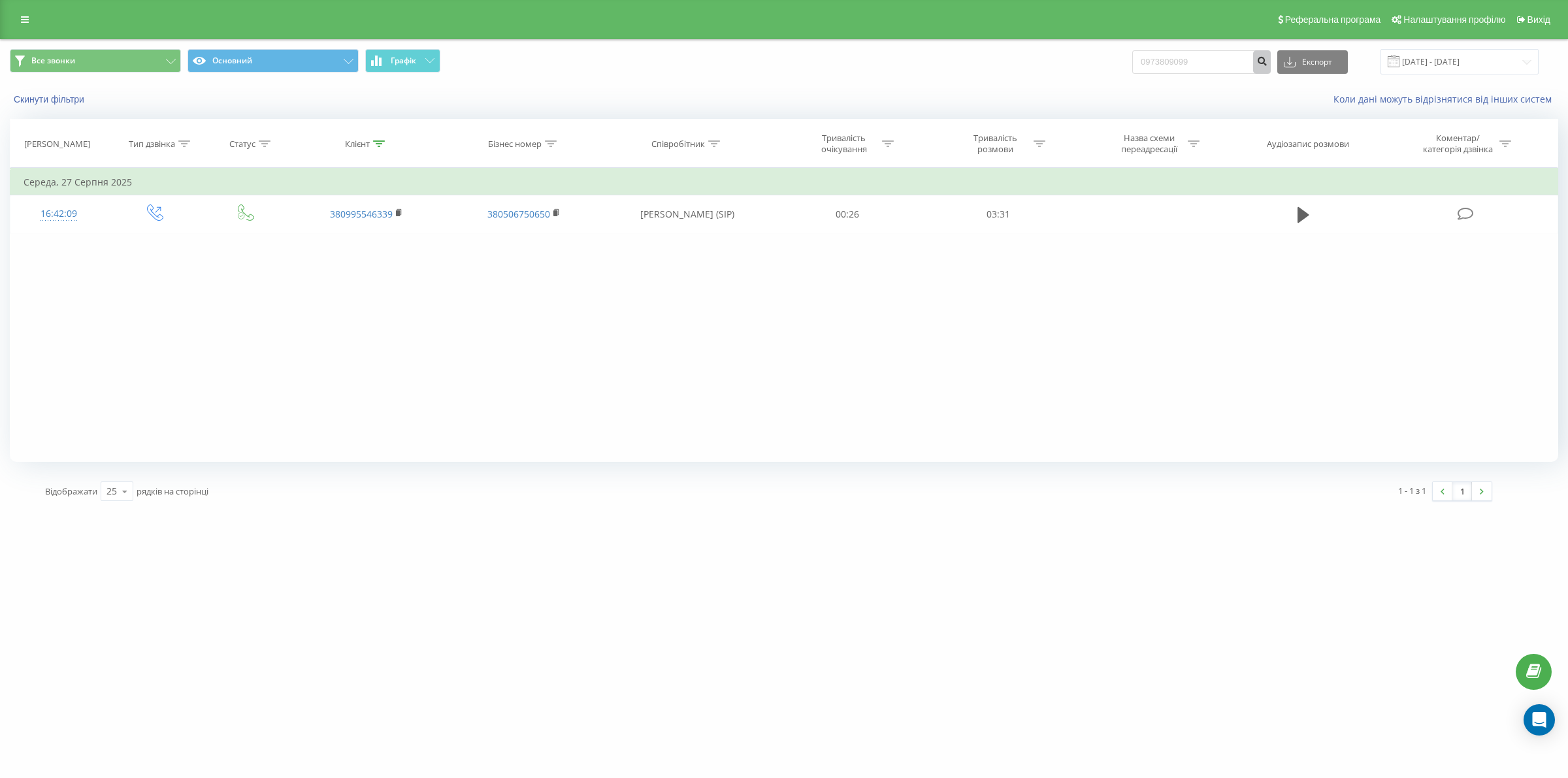
click at [1271, 67] on button "submit" at bounding box center [1261, 62] width 18 height 24
